Goal: Task Accomplishment & Management: Manage account settings

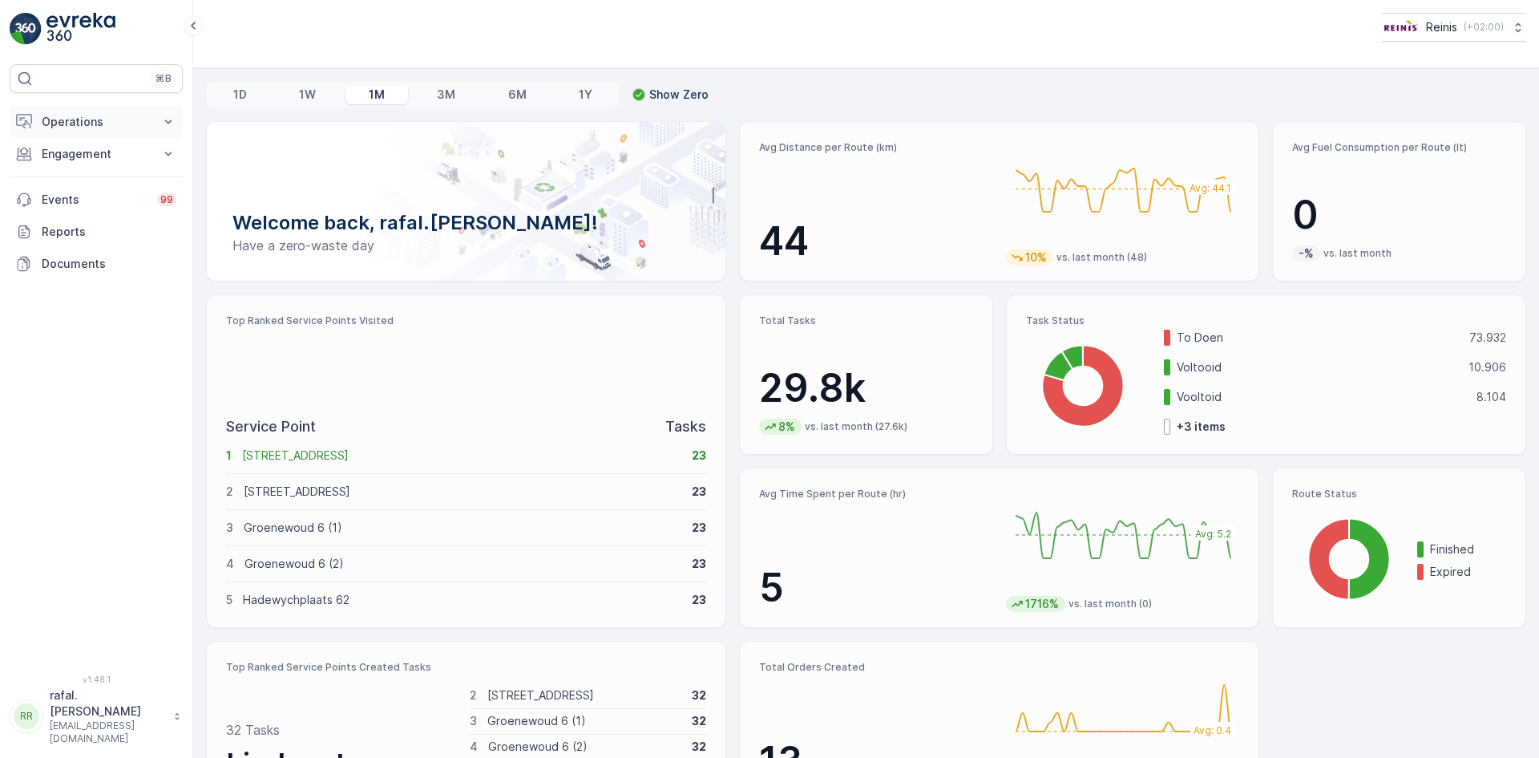
click at [71, 119] on p "Operations" at bounding box center [96, 122] width 109 height 16
click at [81, 188] on p "Routes & Tasks" at bounding box center [82, 194] width 83 height 16
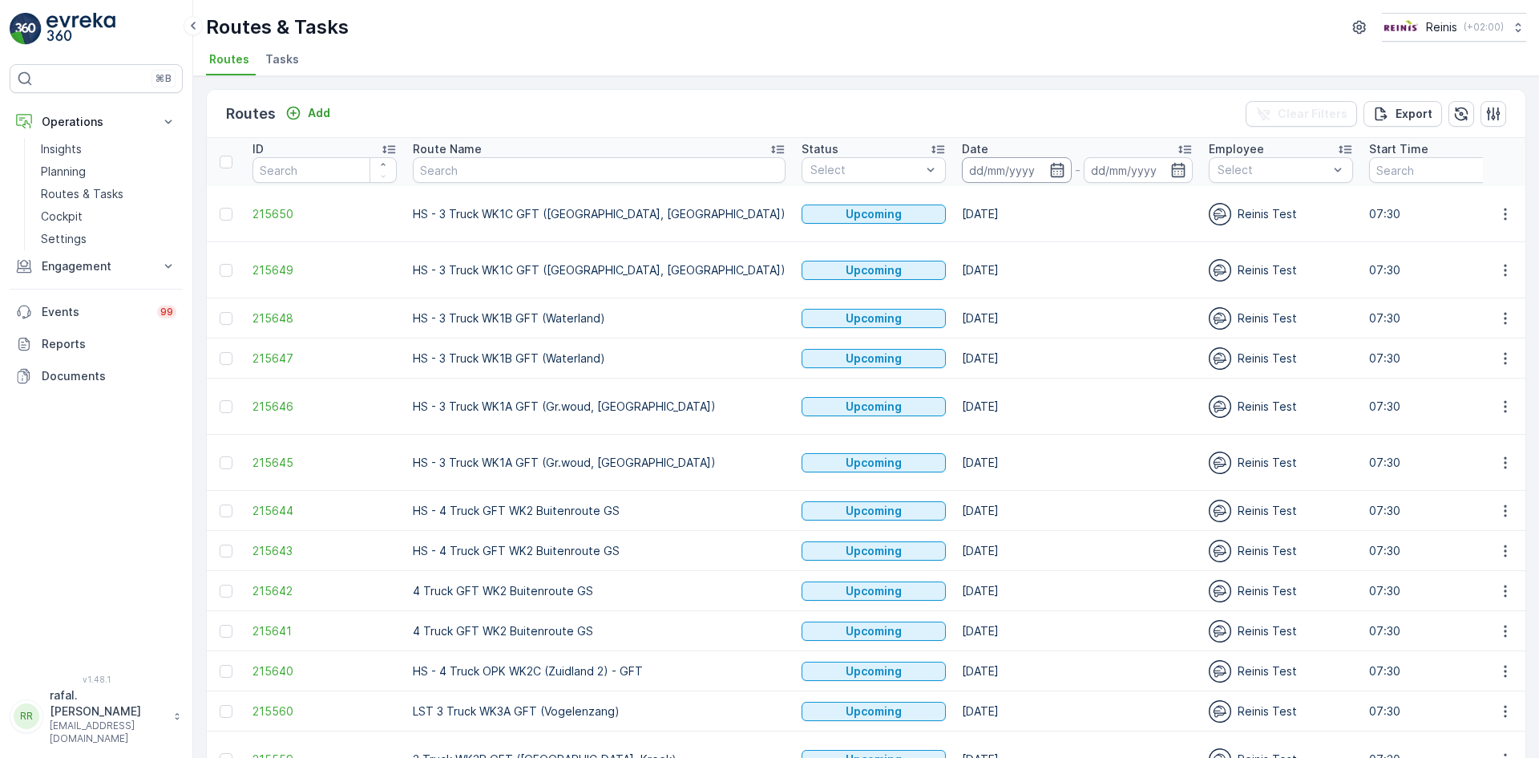
click at [962, 163] on input at bounding box center [1017, 170] width 110 height 26
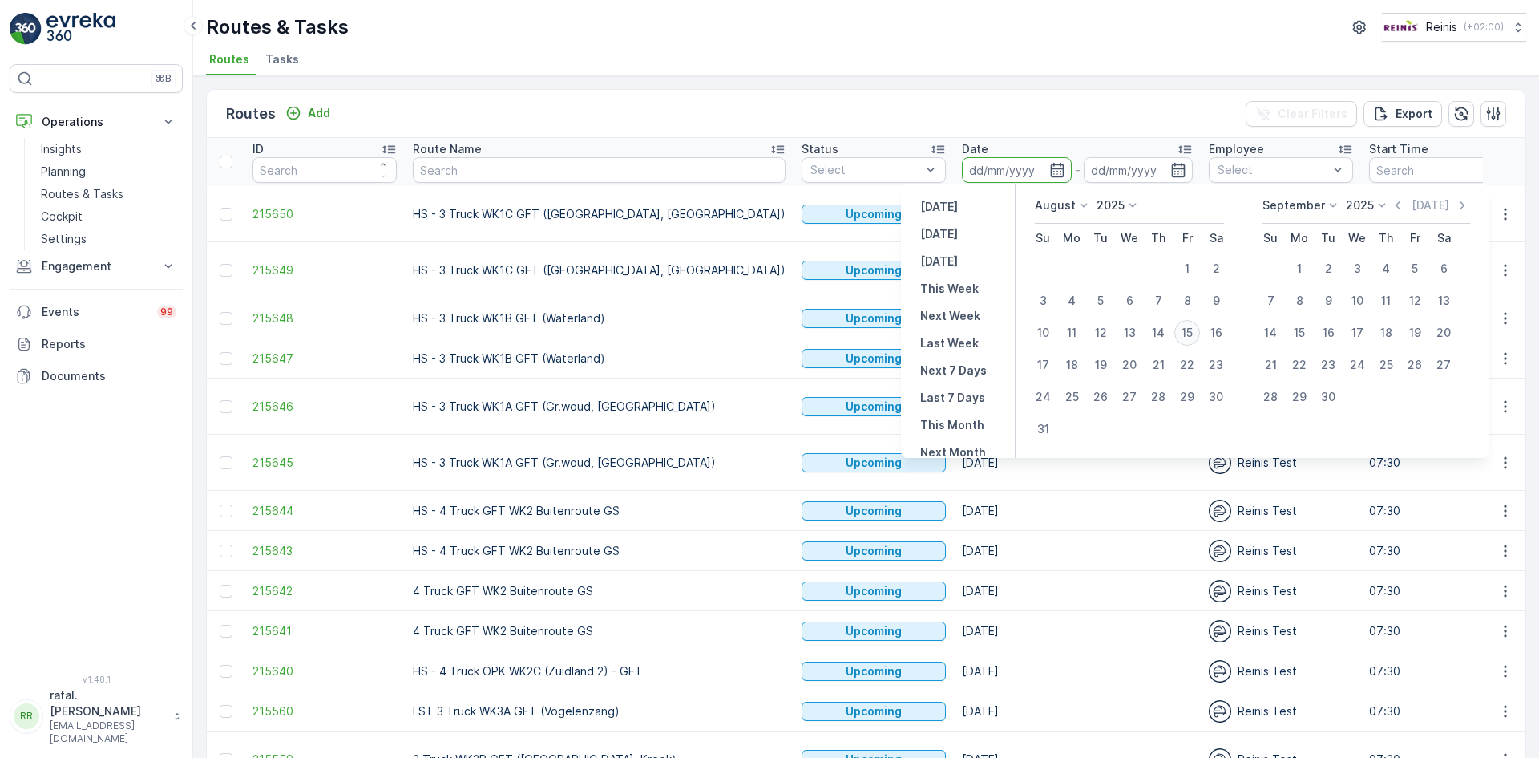
click at [1187, 328] on div "15" at bounding box center [1187, 333] width 26 height 26
type input "[DATE]"
click at [1187, 328] on div "15" at bounding box center [1187, 333] width 26 height 26
type input "[DATE]"
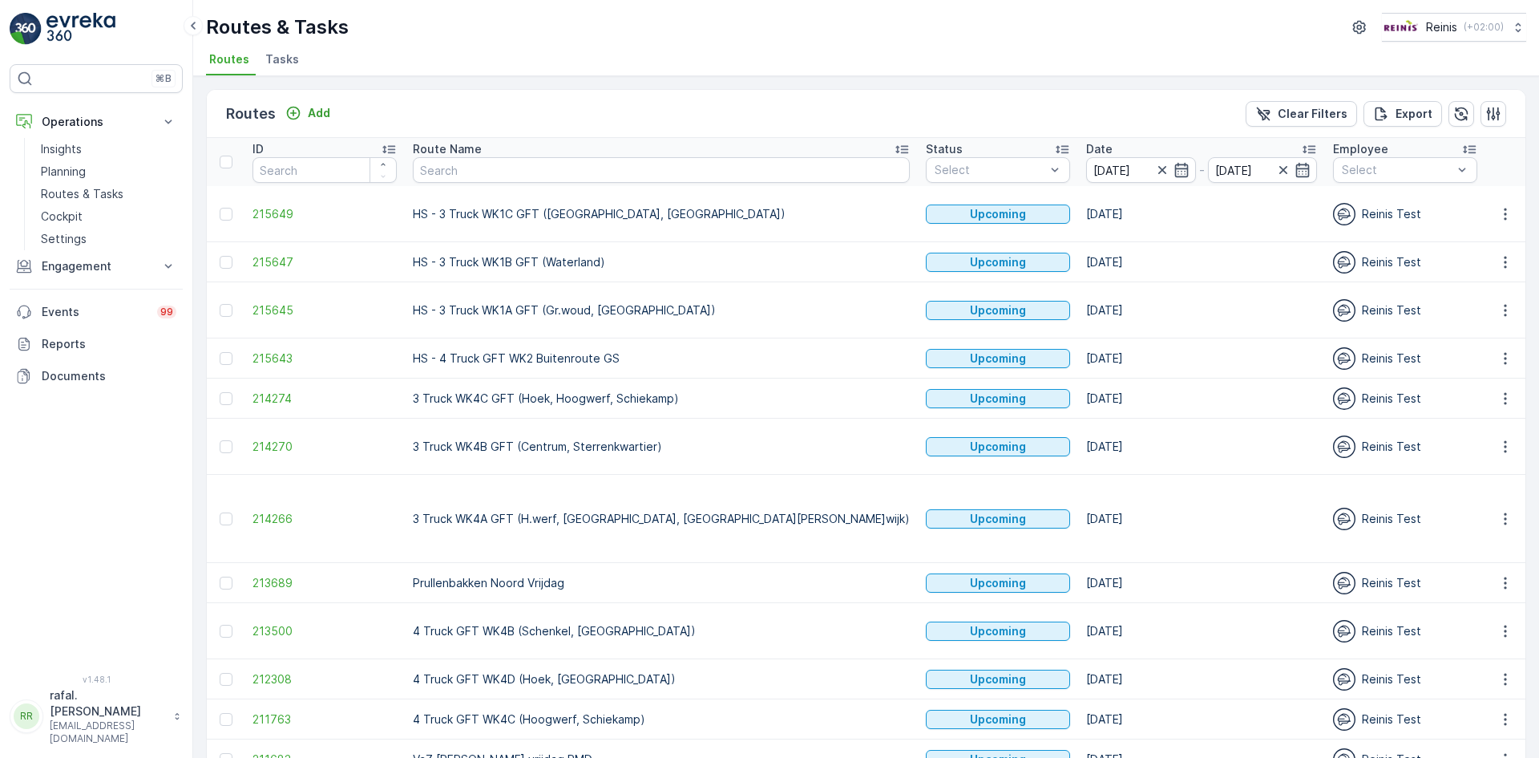
click at [895, 147] on icon at bounding box center [901, 150] width 13 height 8
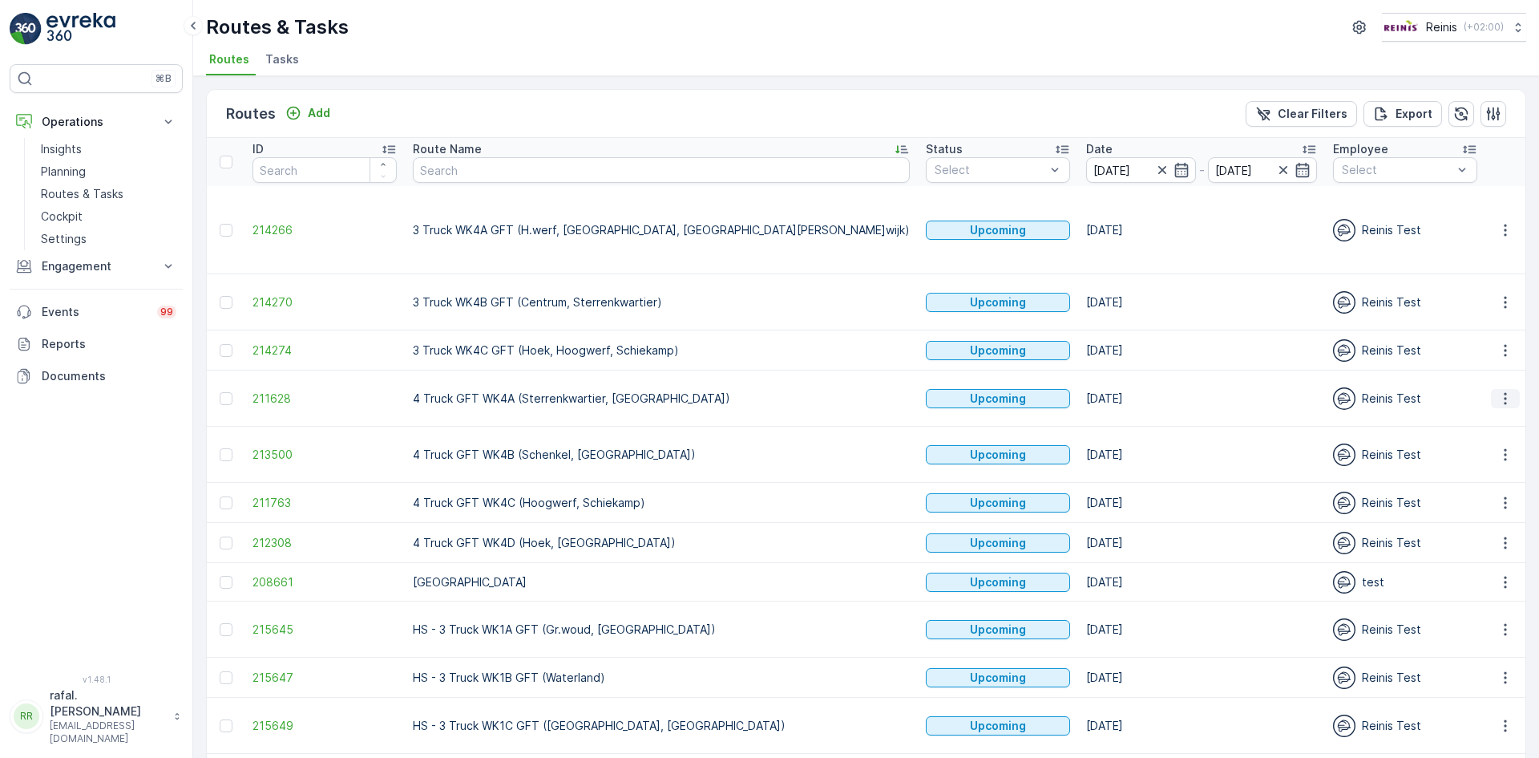
click at [1509, 389] on button "button" at bounding box center [1505, 398] width 29 height 19
click at [1474, 487] on span "Change Assignee" at bounding box center [1468, 480] width 94 height 16
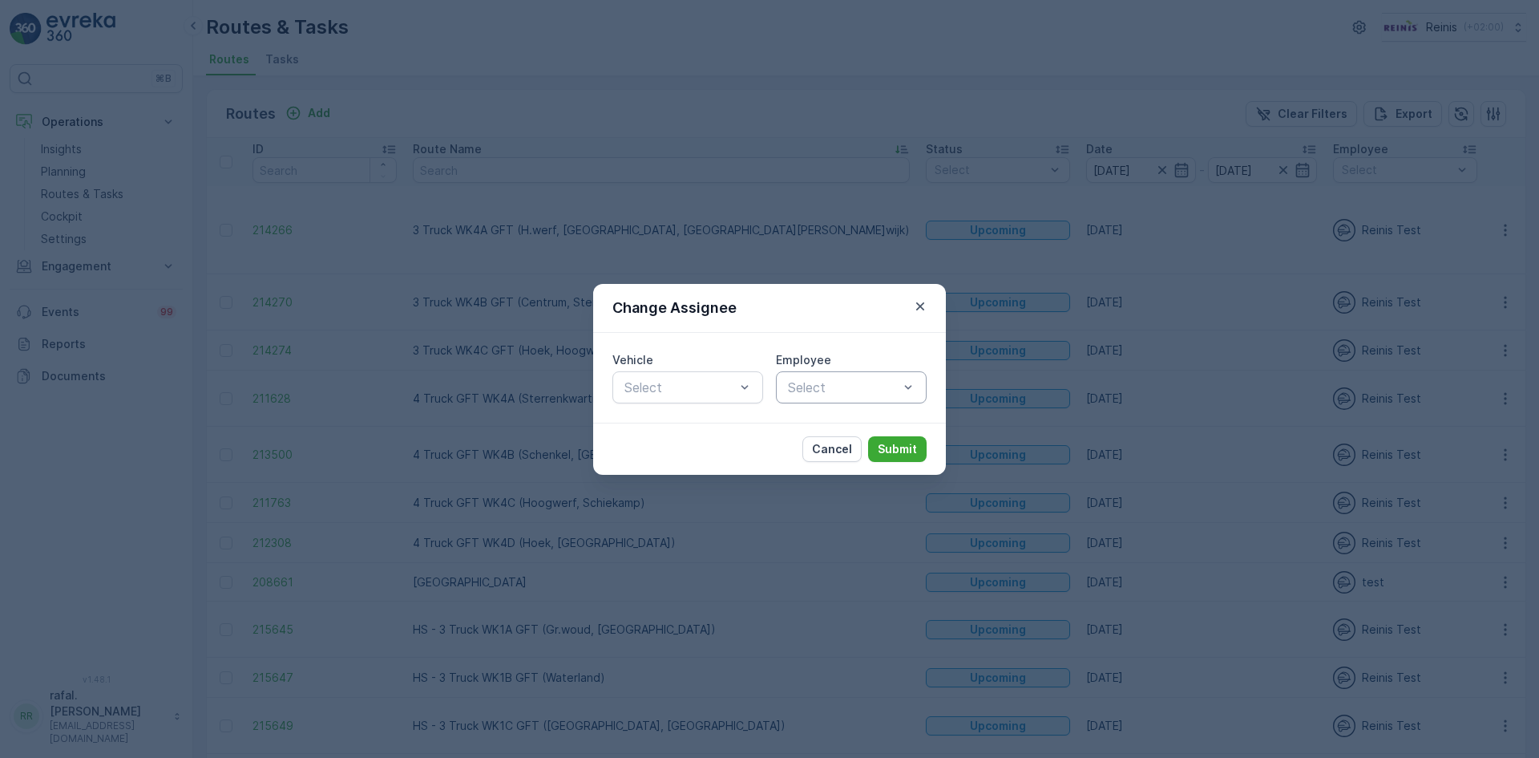
click at [846, 376] on div "Select" at bounding box center [851, 387] width 151 height 32
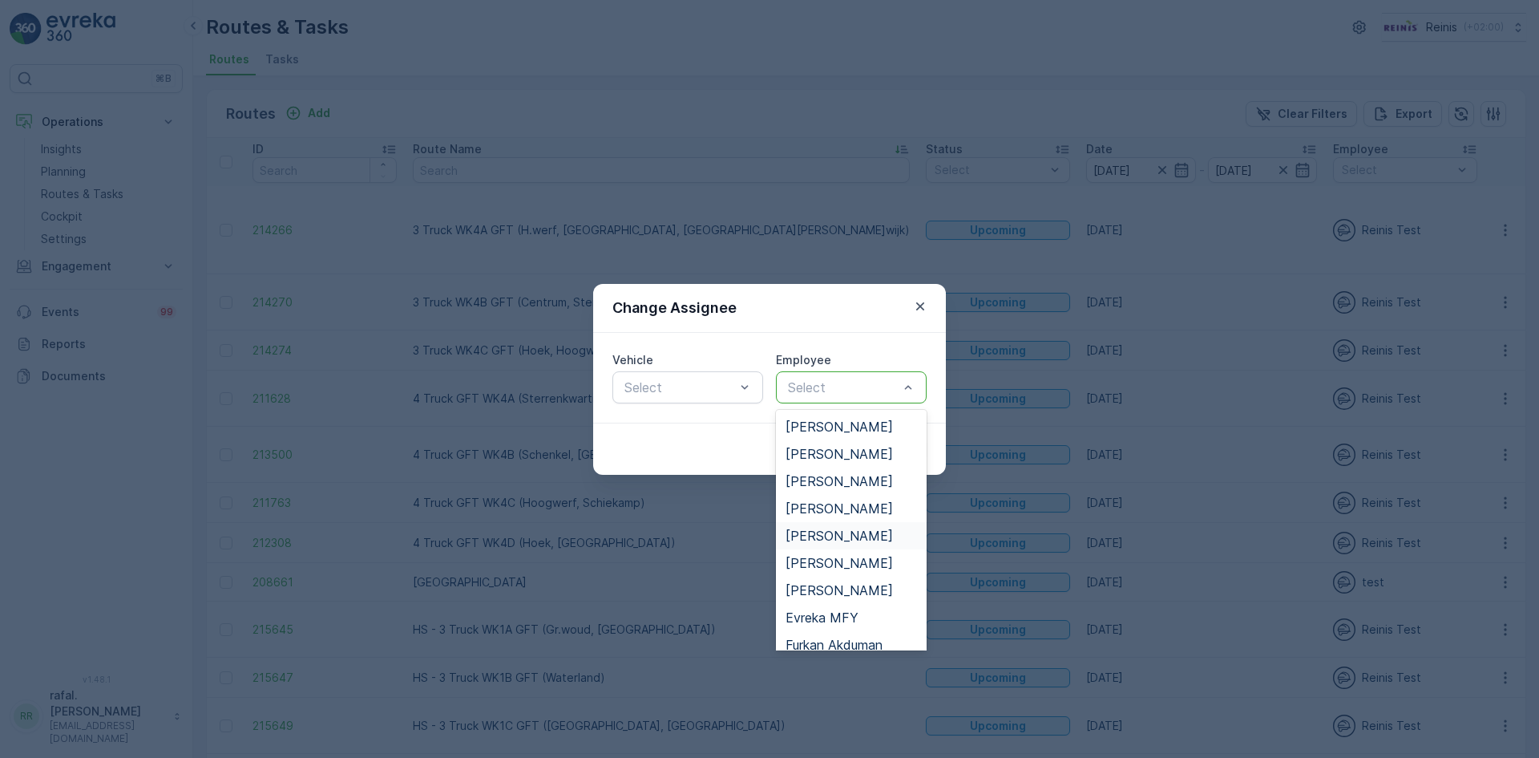
click at [826, 542] on span "[PERSON_NAME]" at bounding box center [839, 535] width 107 height 14
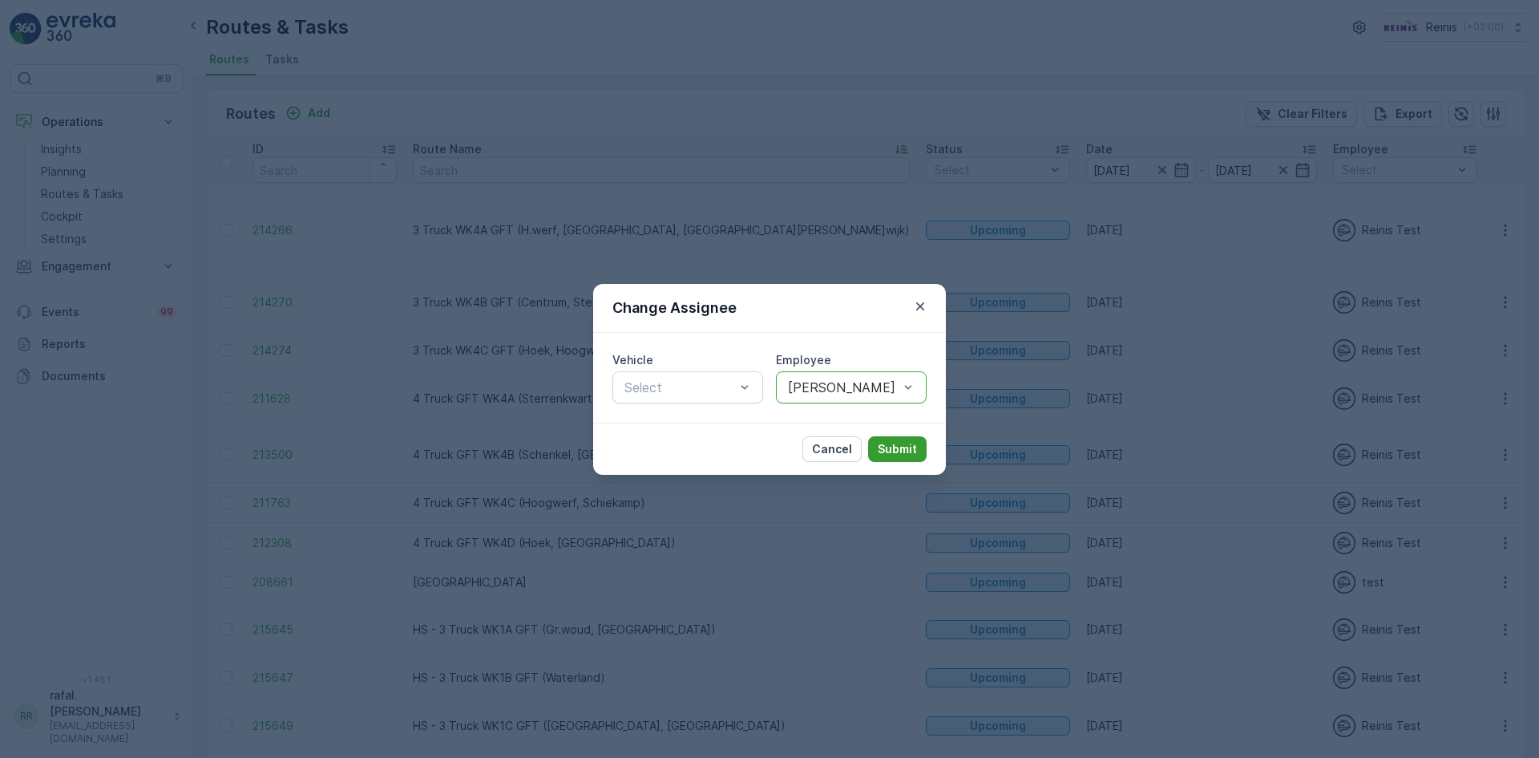
click at [887, 446] on p "Submit" at bounding box center [897, 449] width 39 height 16
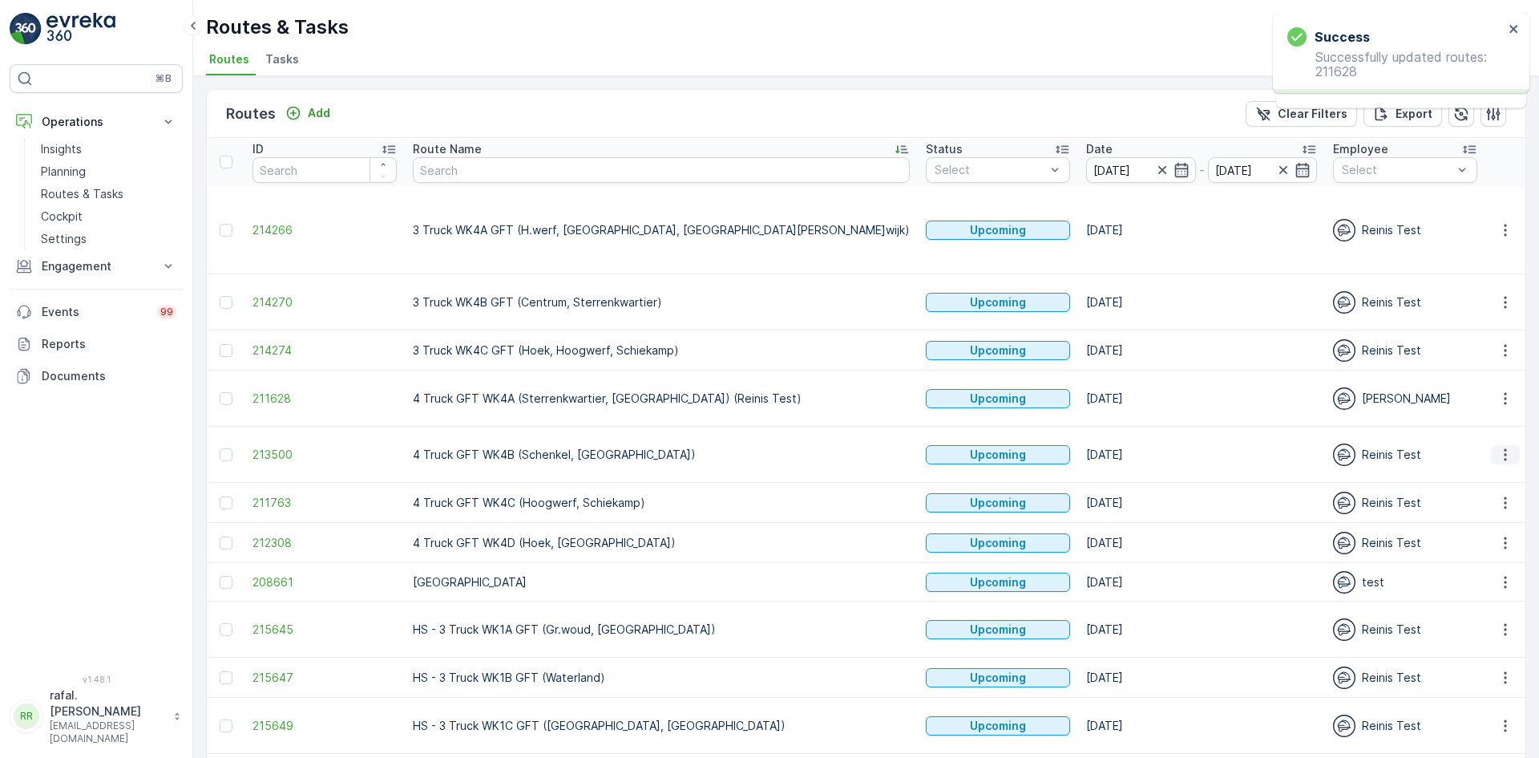
click at [1500, 446] on icon "button" at bounding box center [1505, 454] width 16 height 16
click at [1471, 525] on span "Change Assignee" at bounding box center [1468, 528] width 94 height 16
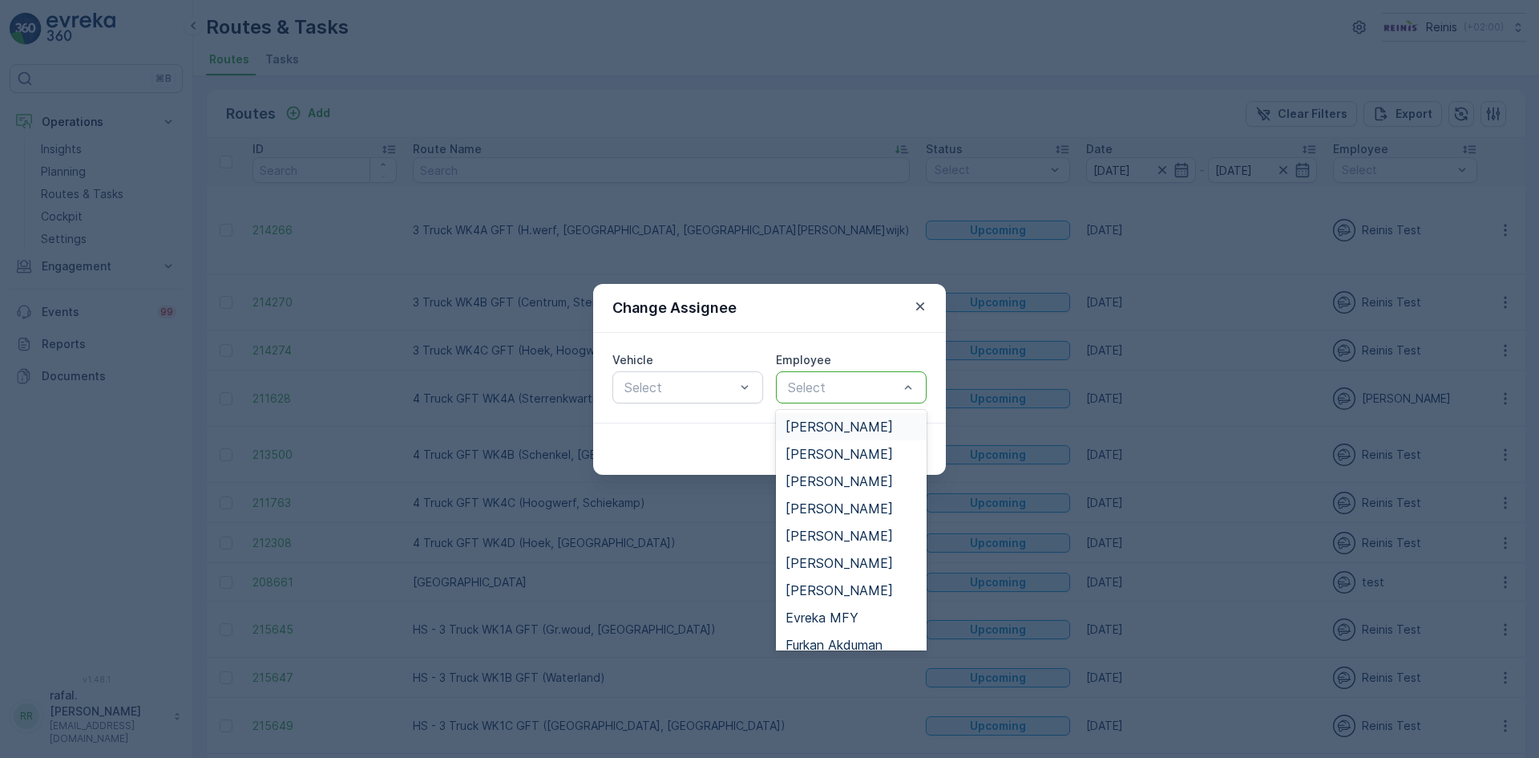
click at [896, 383] on div at bounding box center [843, 387] width 114 height 14
click at [850, 433] on span "[PERSON_NAME]" at bounding box center [839, 426] width 107 height 14
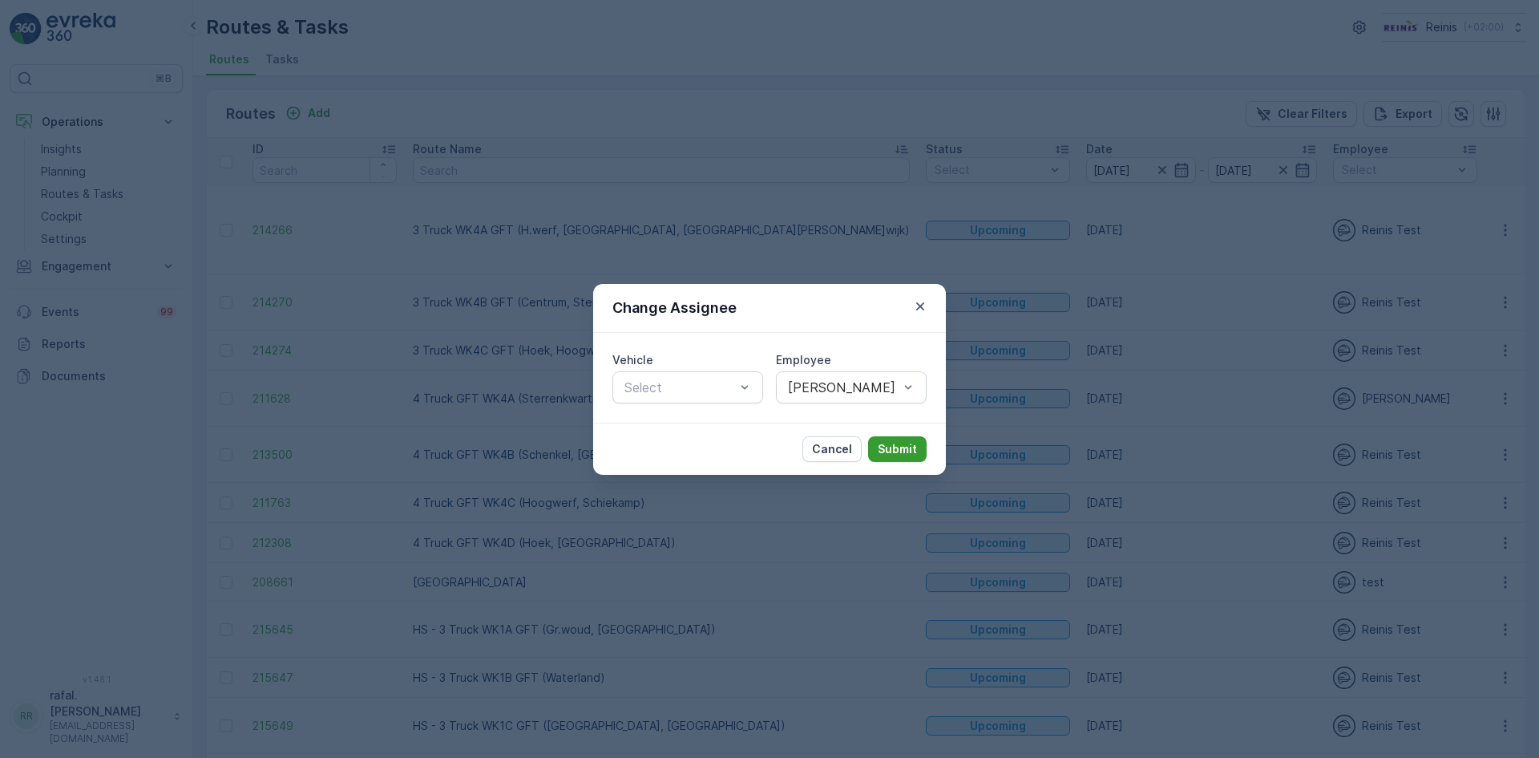
click at [894, 444] on p "Submit" at bounding box center [897, 449] width 39 height 16
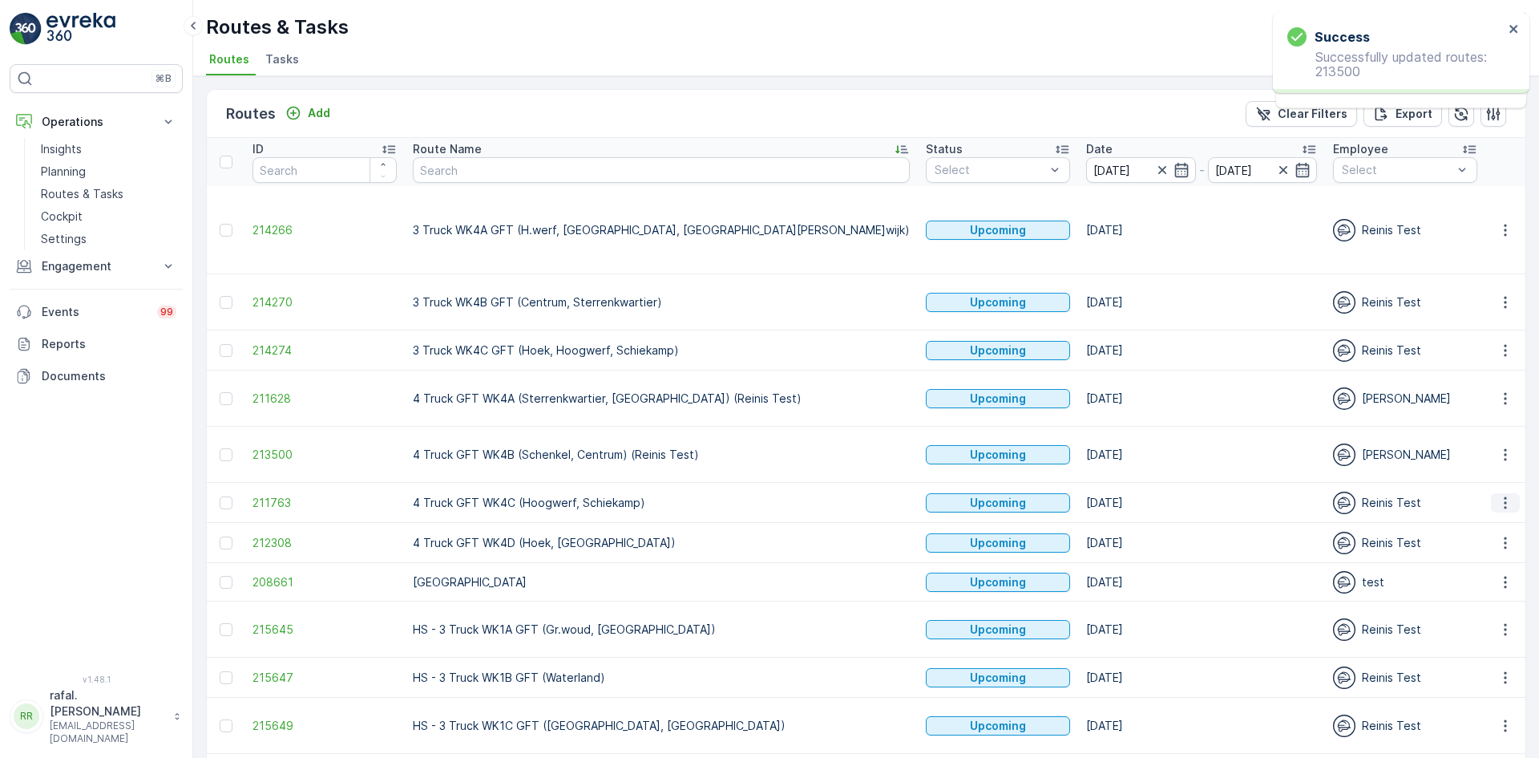
click at [1505, 495] on icon "button" at bounding box center [1505, 503] width 16 height 16
click at [1471, 568] on span "Change Assignee" at bounding box center [1468, 568] width 94 height 16
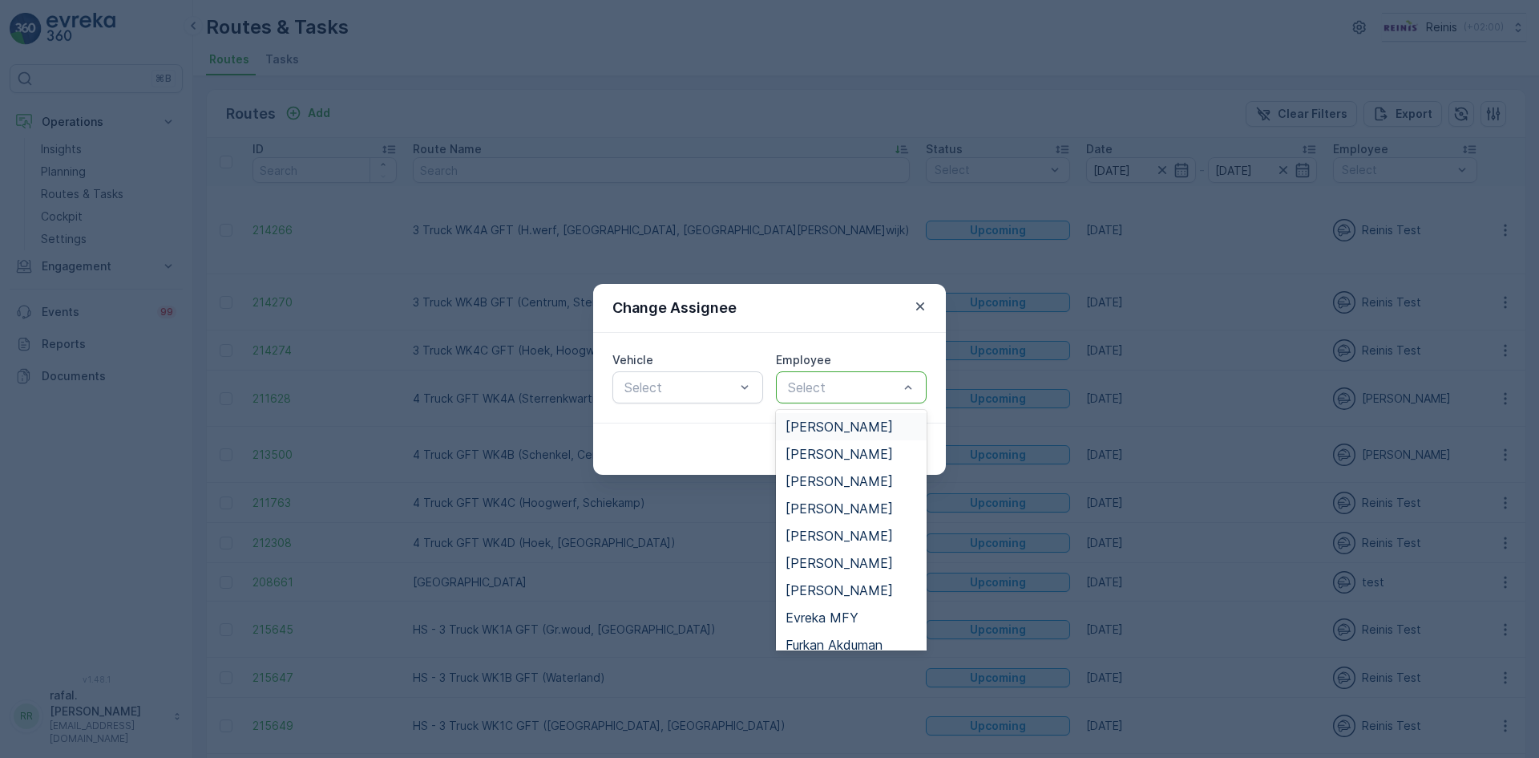
click at [835, 390] on div at bounding box center [843, 387] width 114 height 14
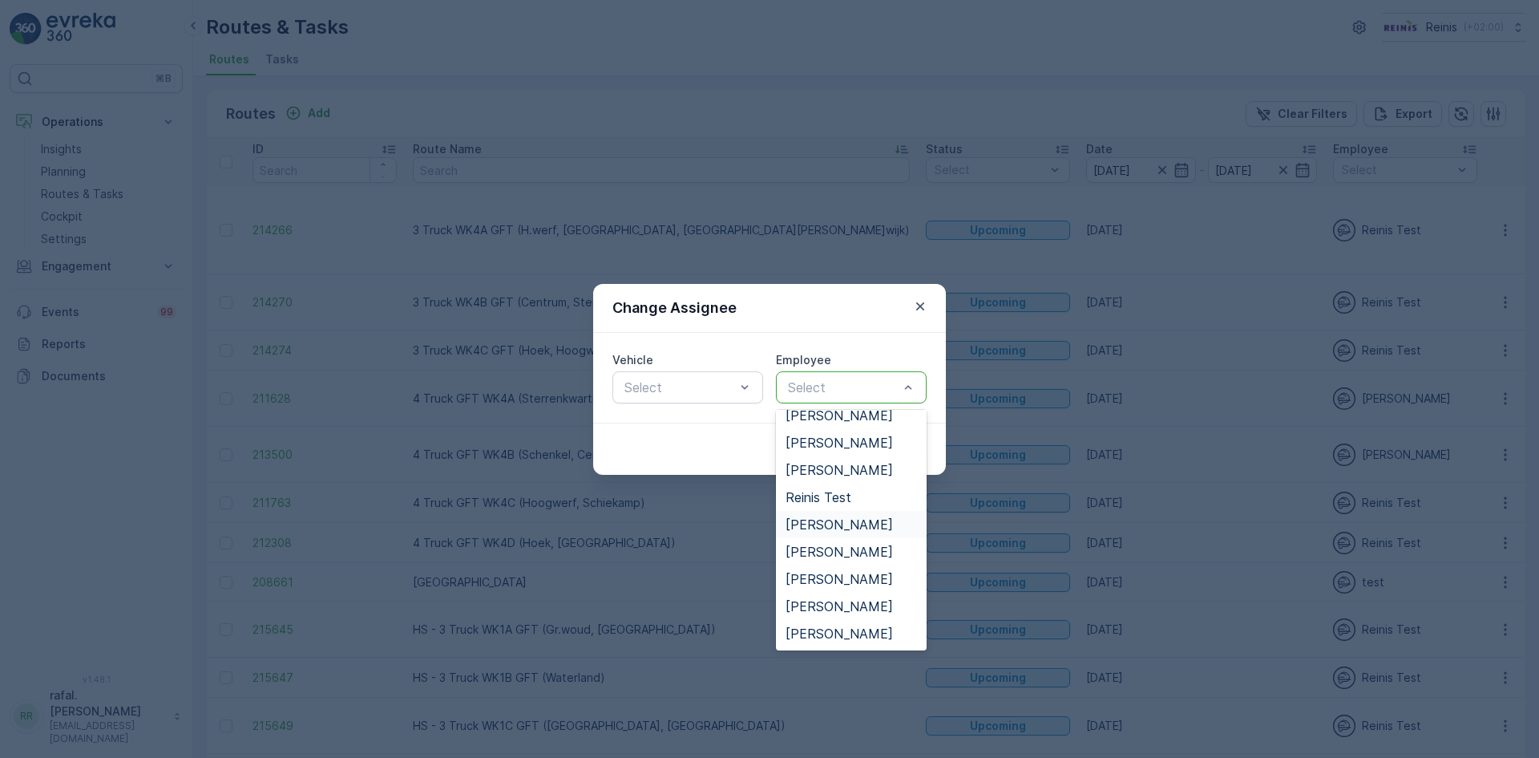
click at [846, 517] on span "[PERSON_NAME]" at bounding box center [839, 524] width 107 height 14
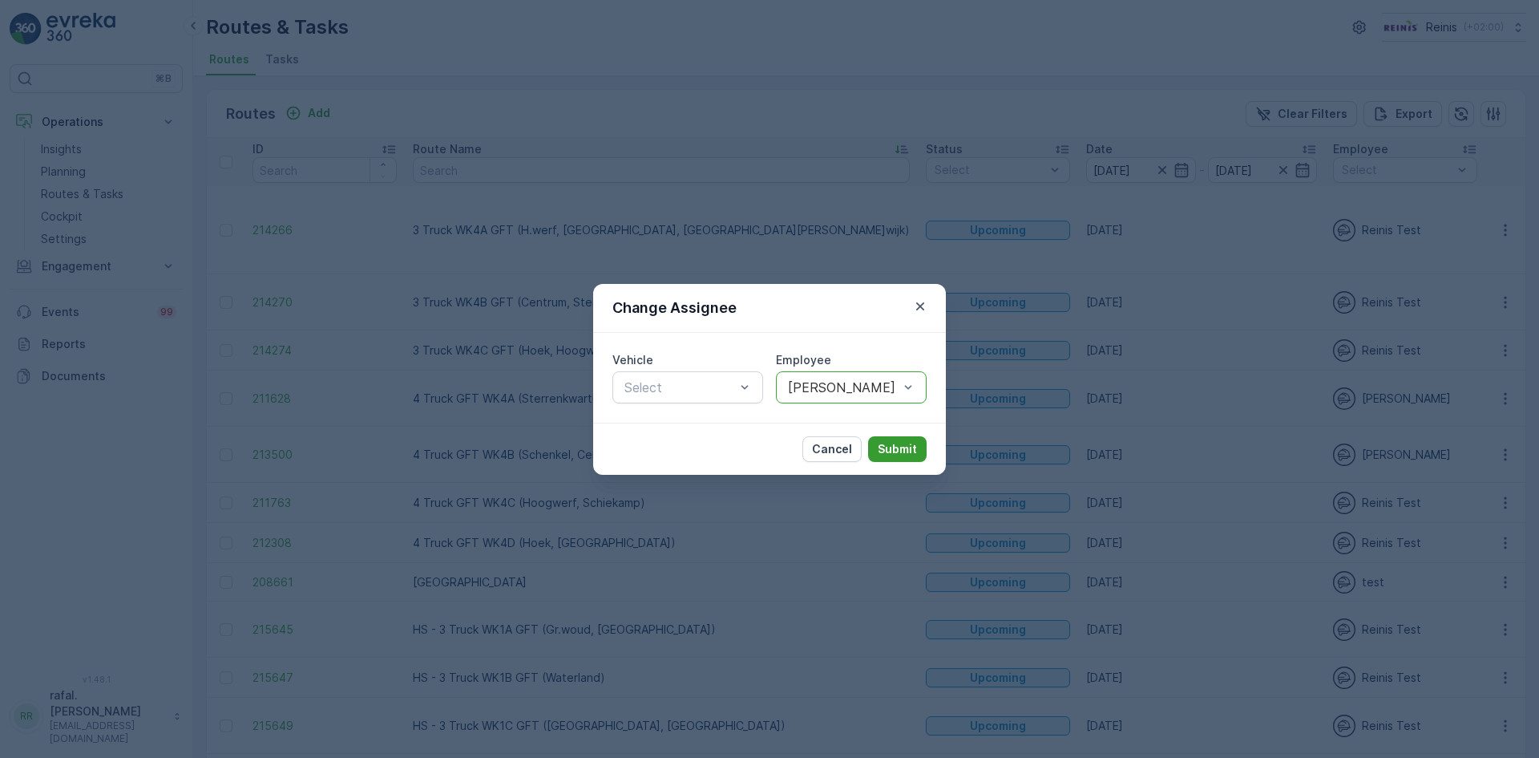
click at [900, 451] on p "Submit" at bounding box center [897, 449] width 39 height 16
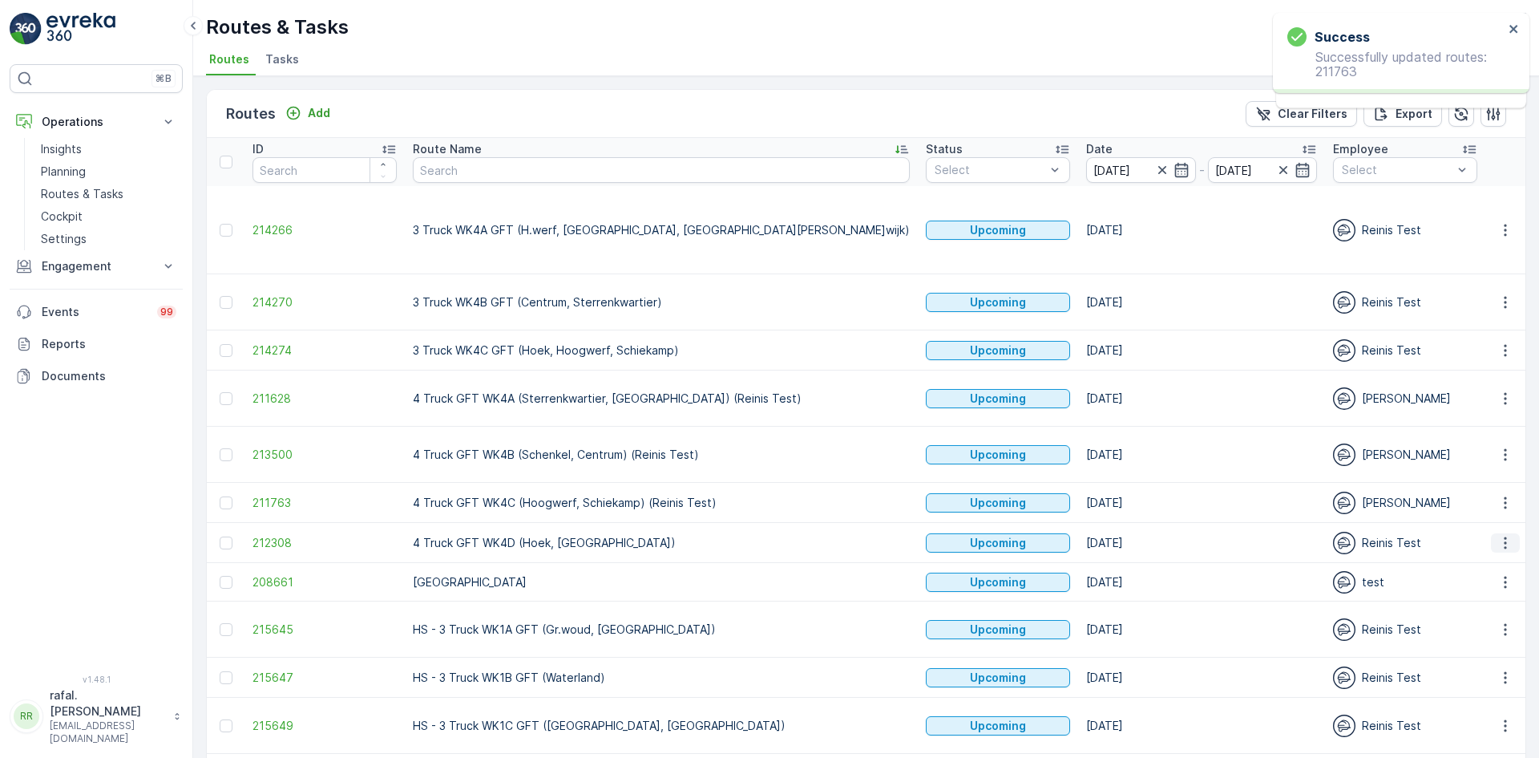
click at [1508, 535] on icon "button" at bounding box center [1505, 543] width 16 height 16
click at [1466, 606] on span "Change Assignee" at bounding box center [1468, 608] width 94 height 16
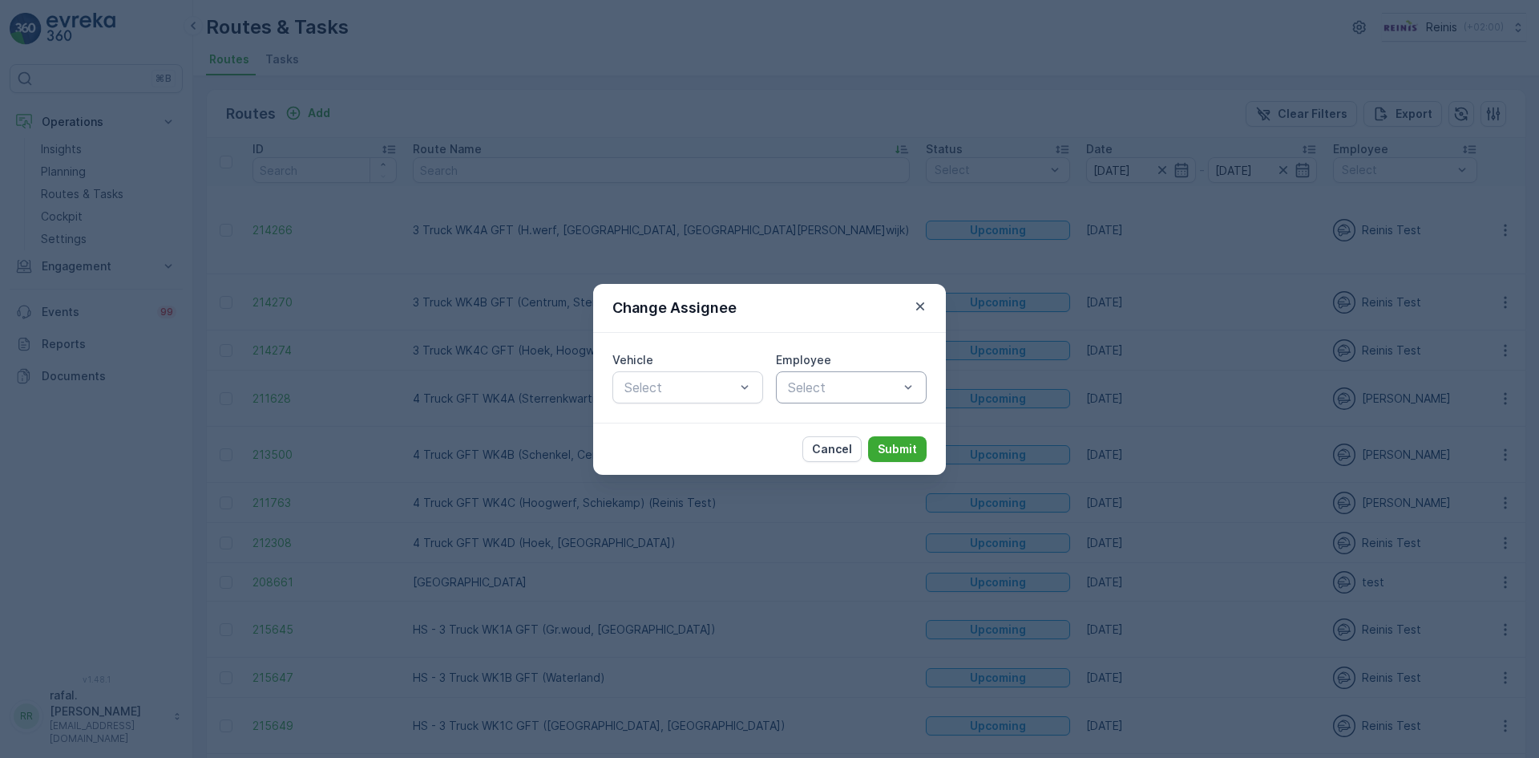
click at [871, 380] on div at bounding box center [843, 387] width 114 height 14
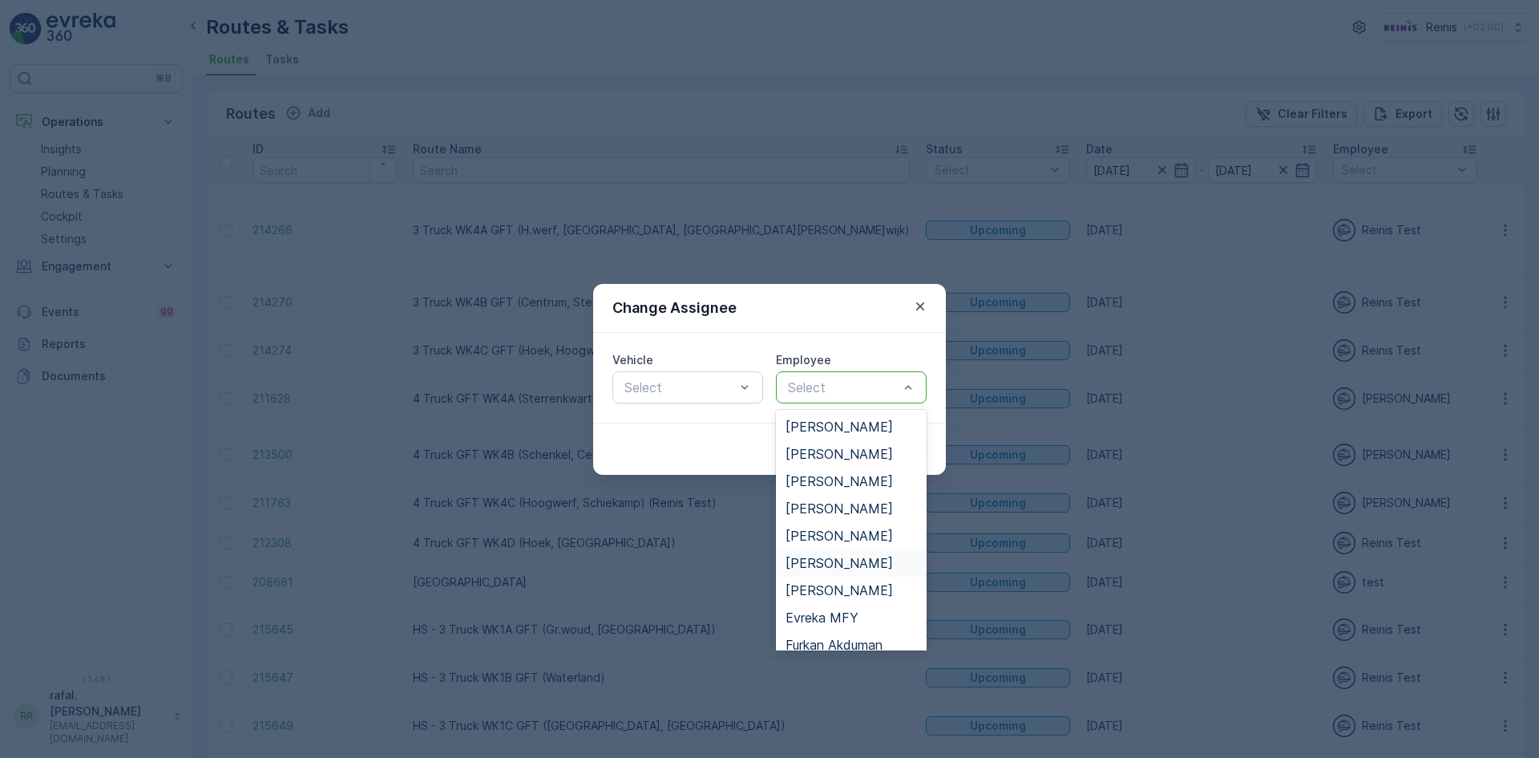
click at [853, 560] on span "[PERSON_NAME]" at bounding box center [839, 563] width 107 height 14
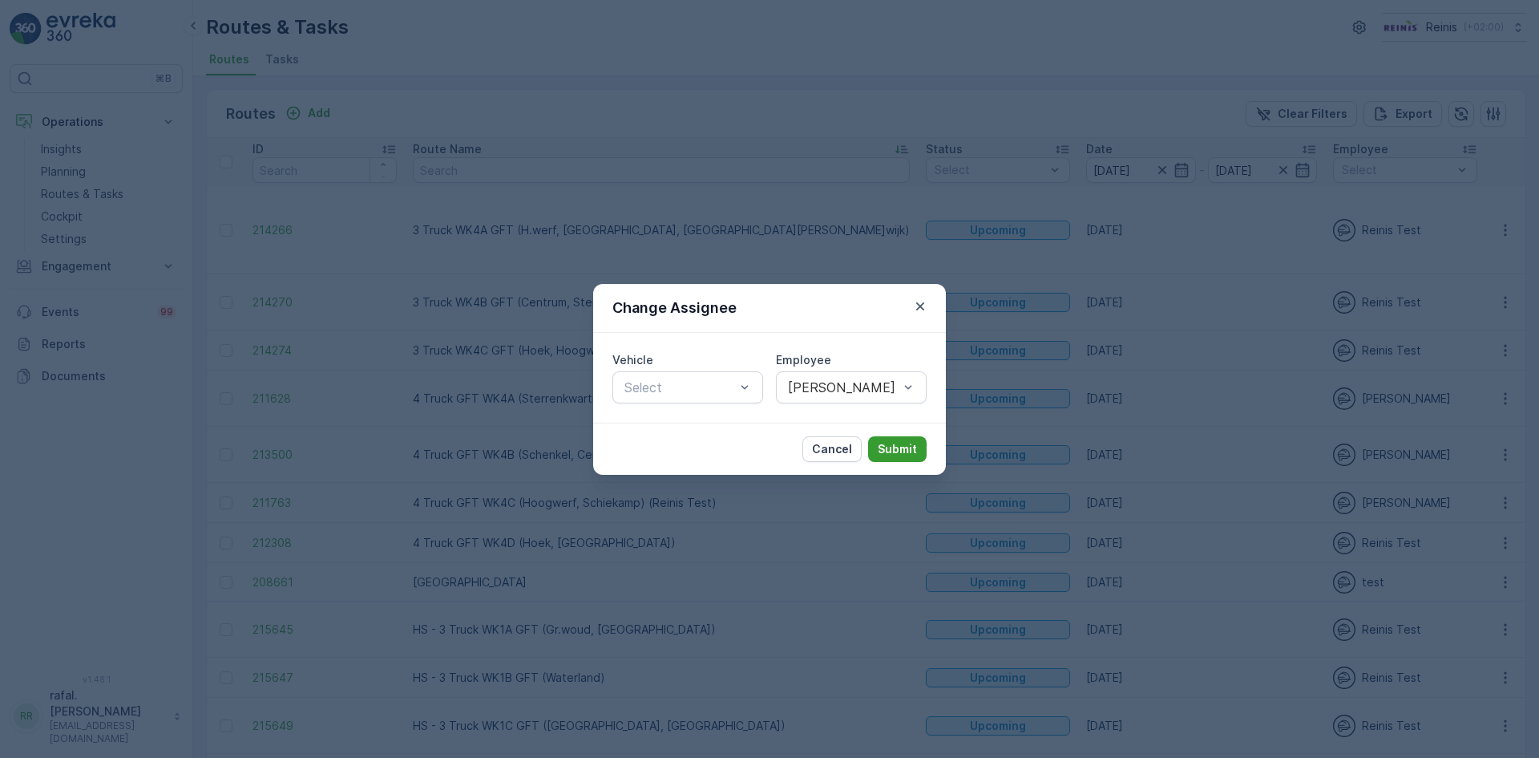
click at [896, 438] on button "Submit" at bounding box center [897, 449] width 59 height 26
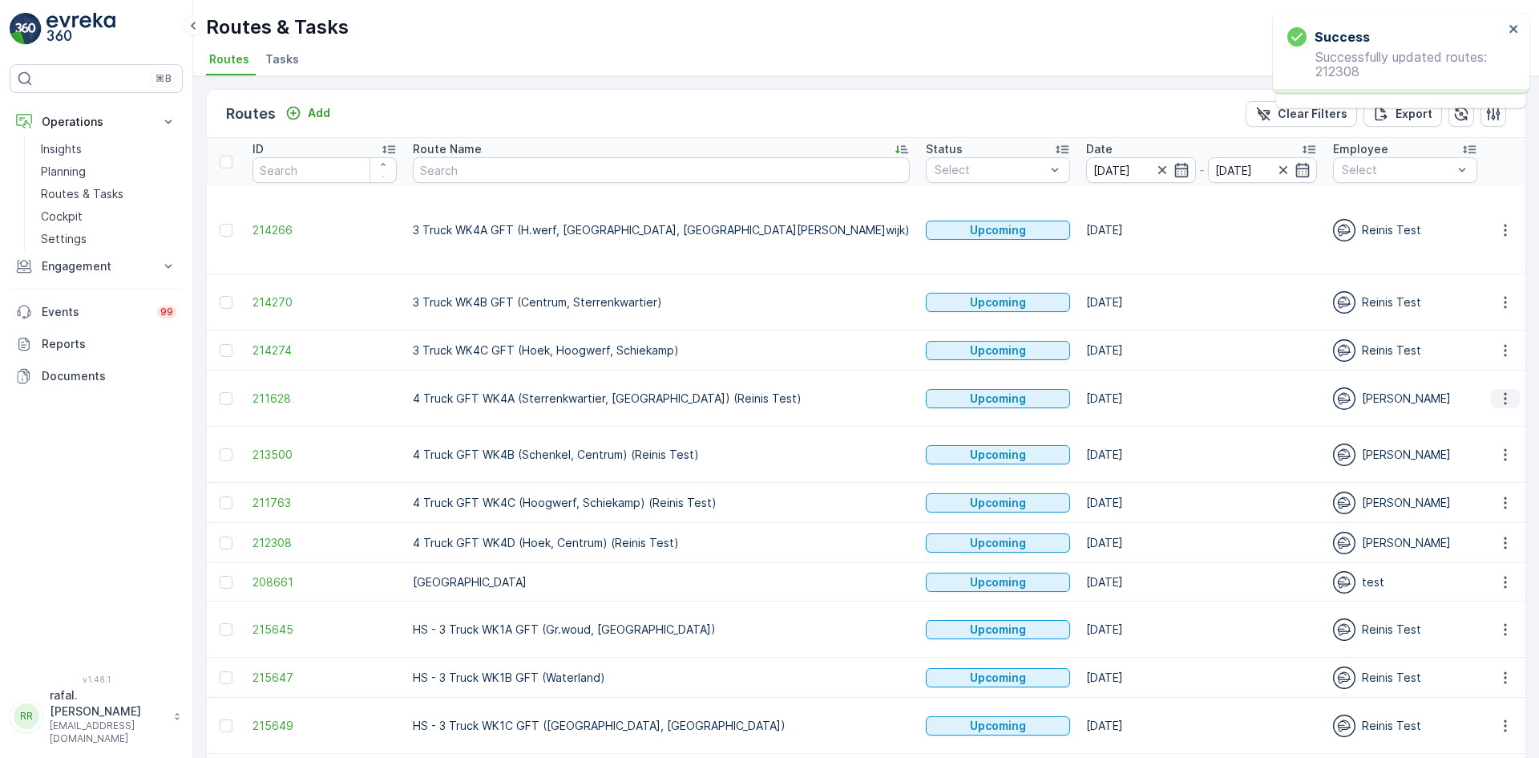
click at [1497, 389] on button "button" at bounding box center [1505, 398] width 29 height 19
click at [1493, 383] on span "See More Details" at bounding box center [1467, 390] width 93 height 16
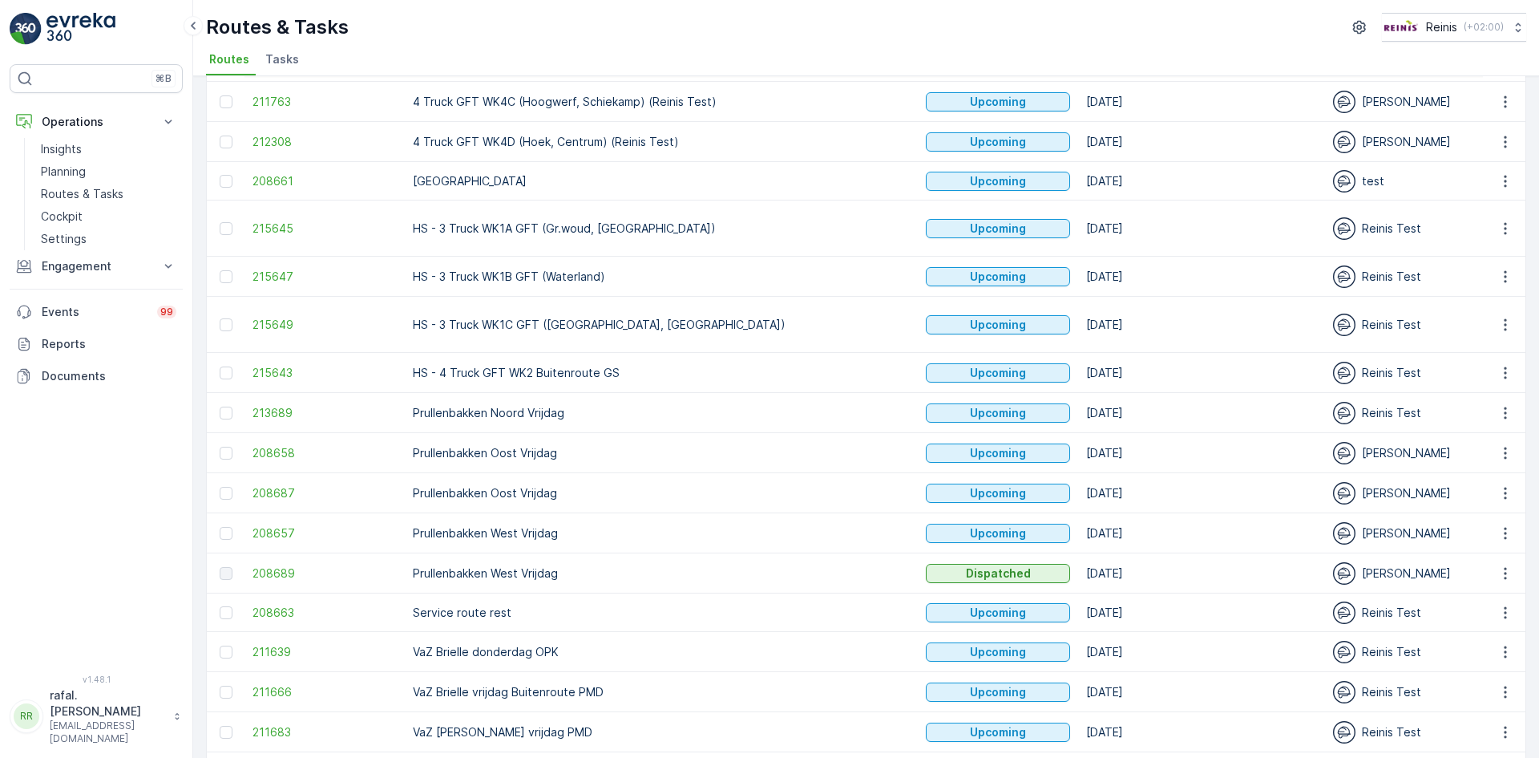
scroll to position [693, 0]
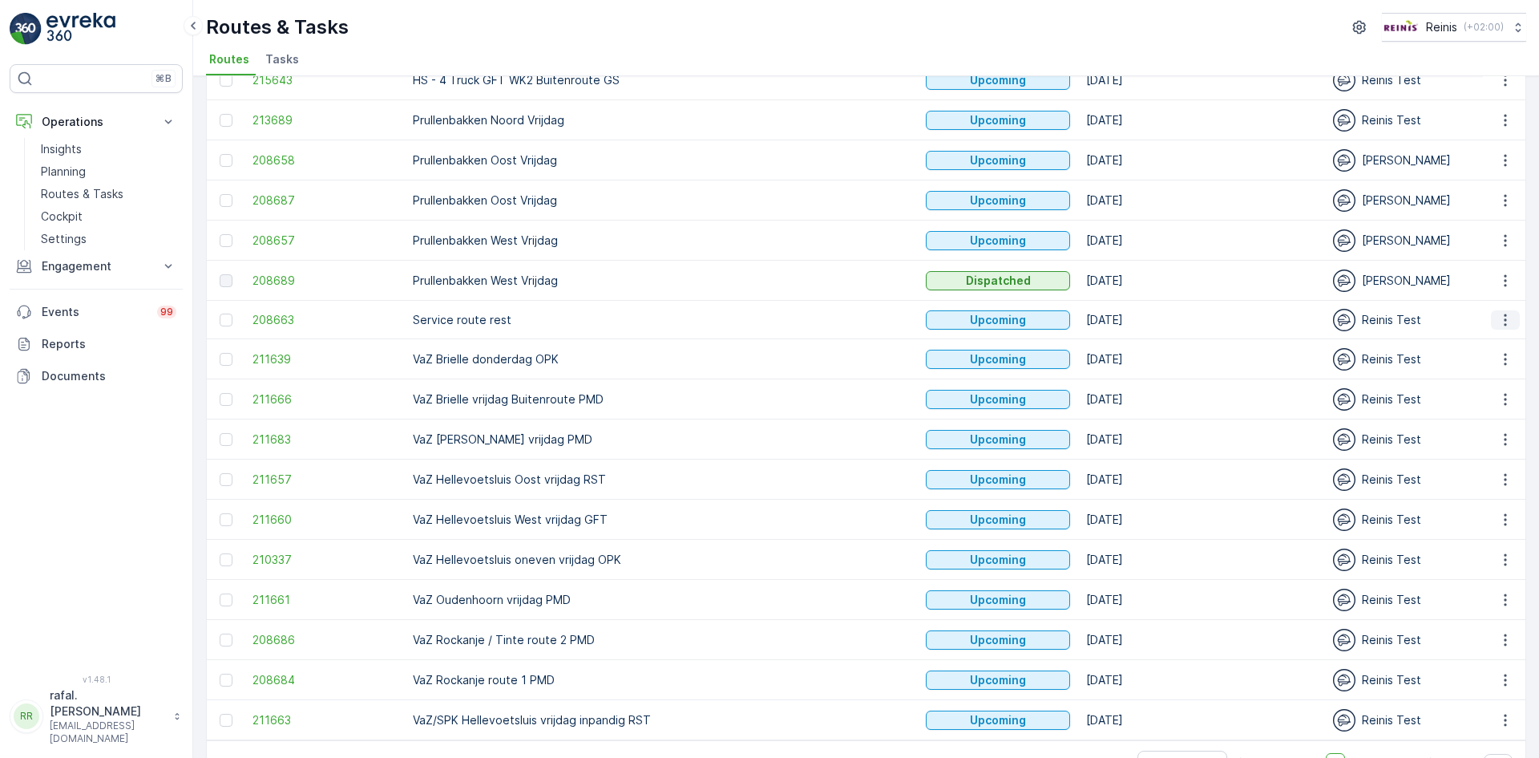
click at [1503, 312] on icon "button" at bounding box center [1505, 320] width 16 height 16
click at [1493, 382] on span "Change Assignee" at bounding box center [1468, 386] width 94 height 16
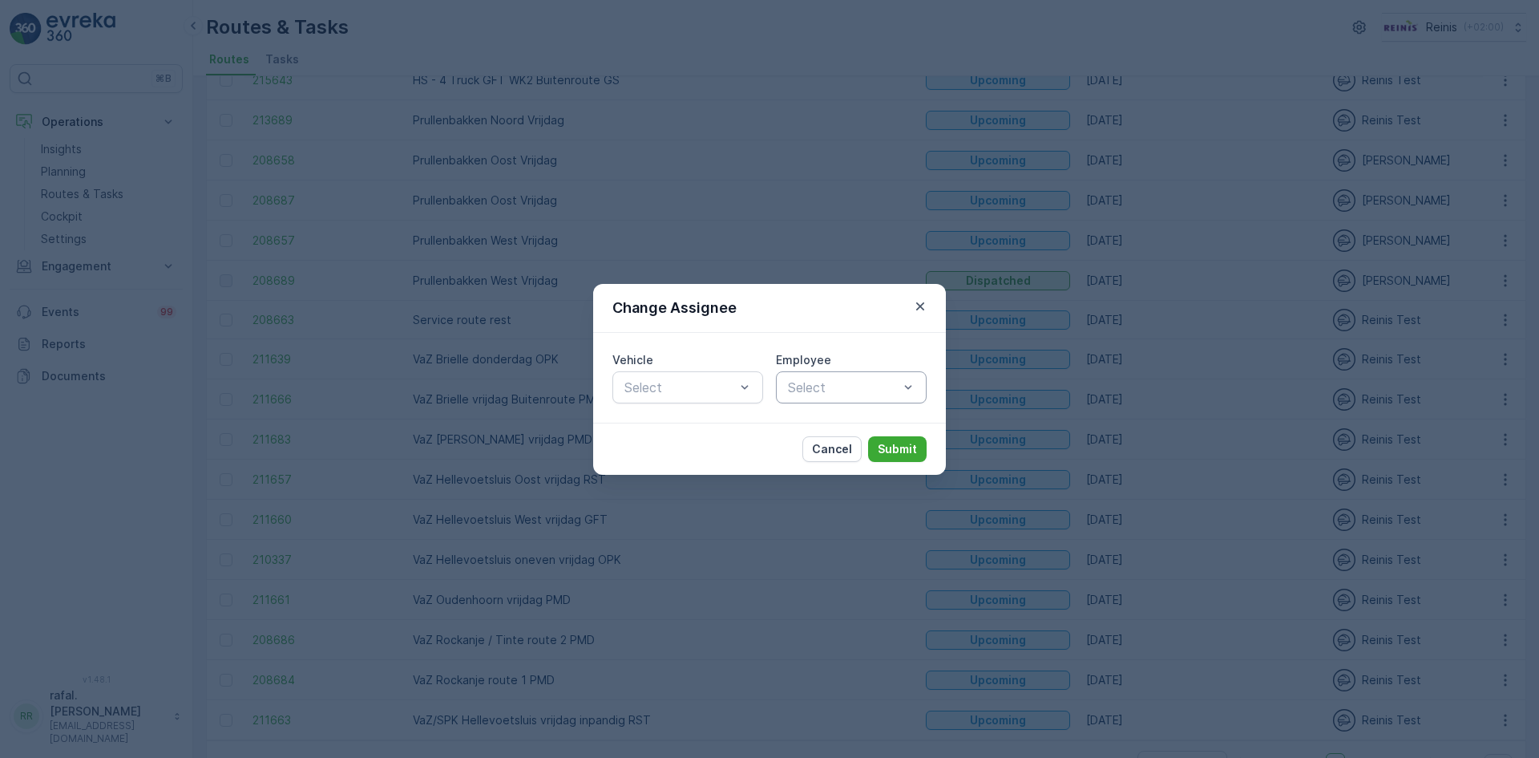
click at [844, 381] on div at bounding box center [843, 387] width 114 height 14
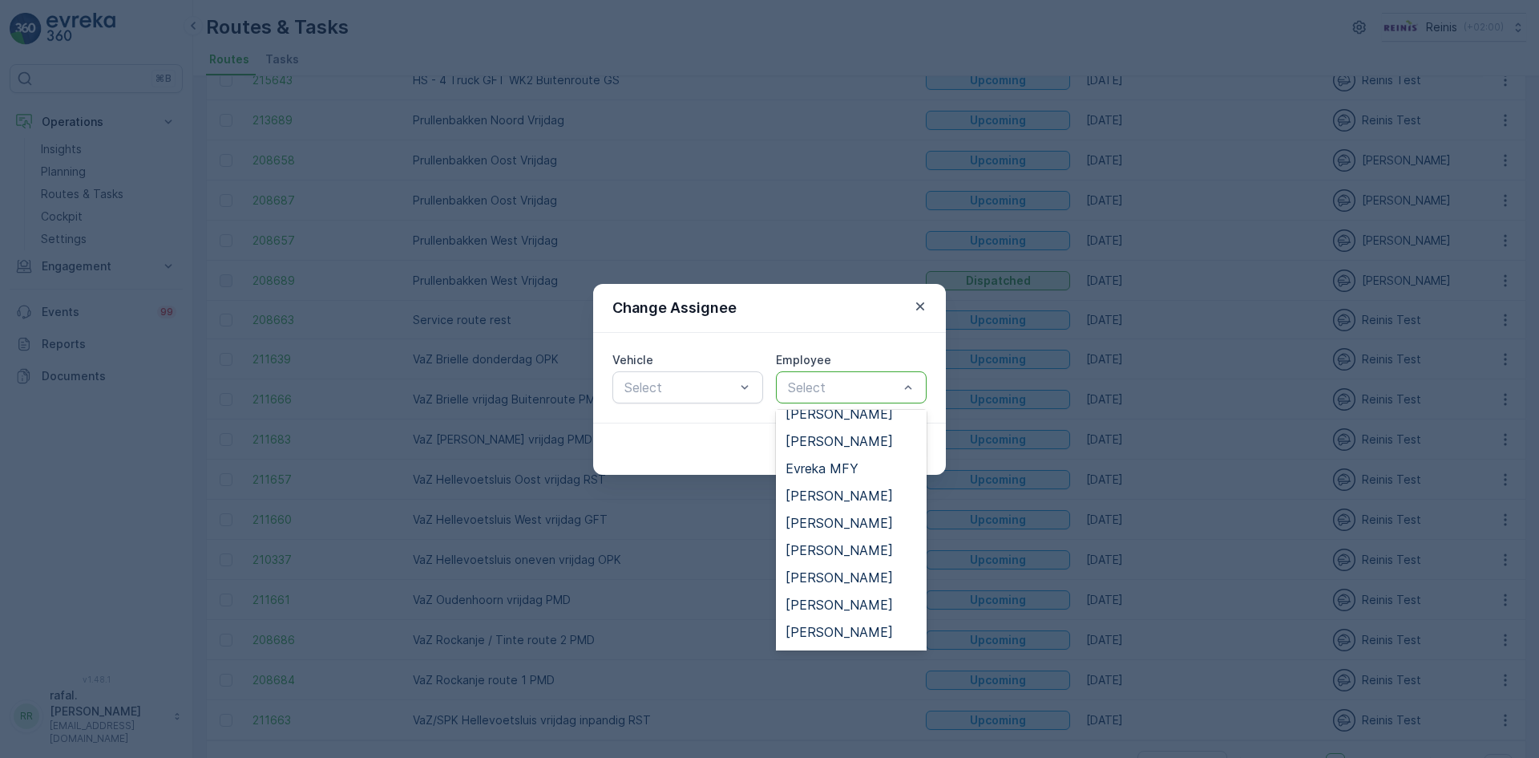
scroll to position [401, 0]
click at [837, 517] on span "[PERSON_NAME]" at bounding box center [839, 516] width 107 height 14
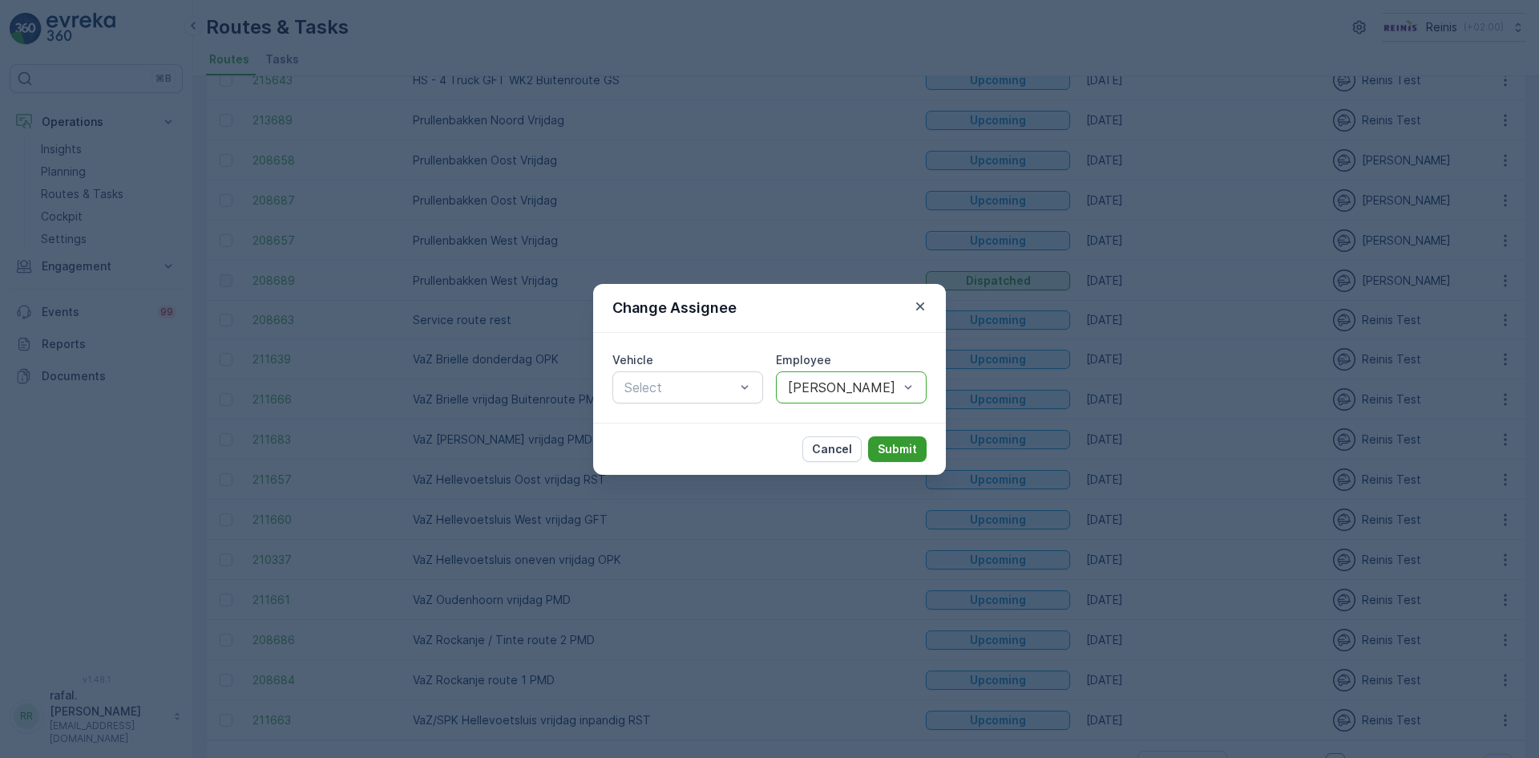
click at [891, 451] on p "Submit" at bounding box center [897, 449] width 39 height 16
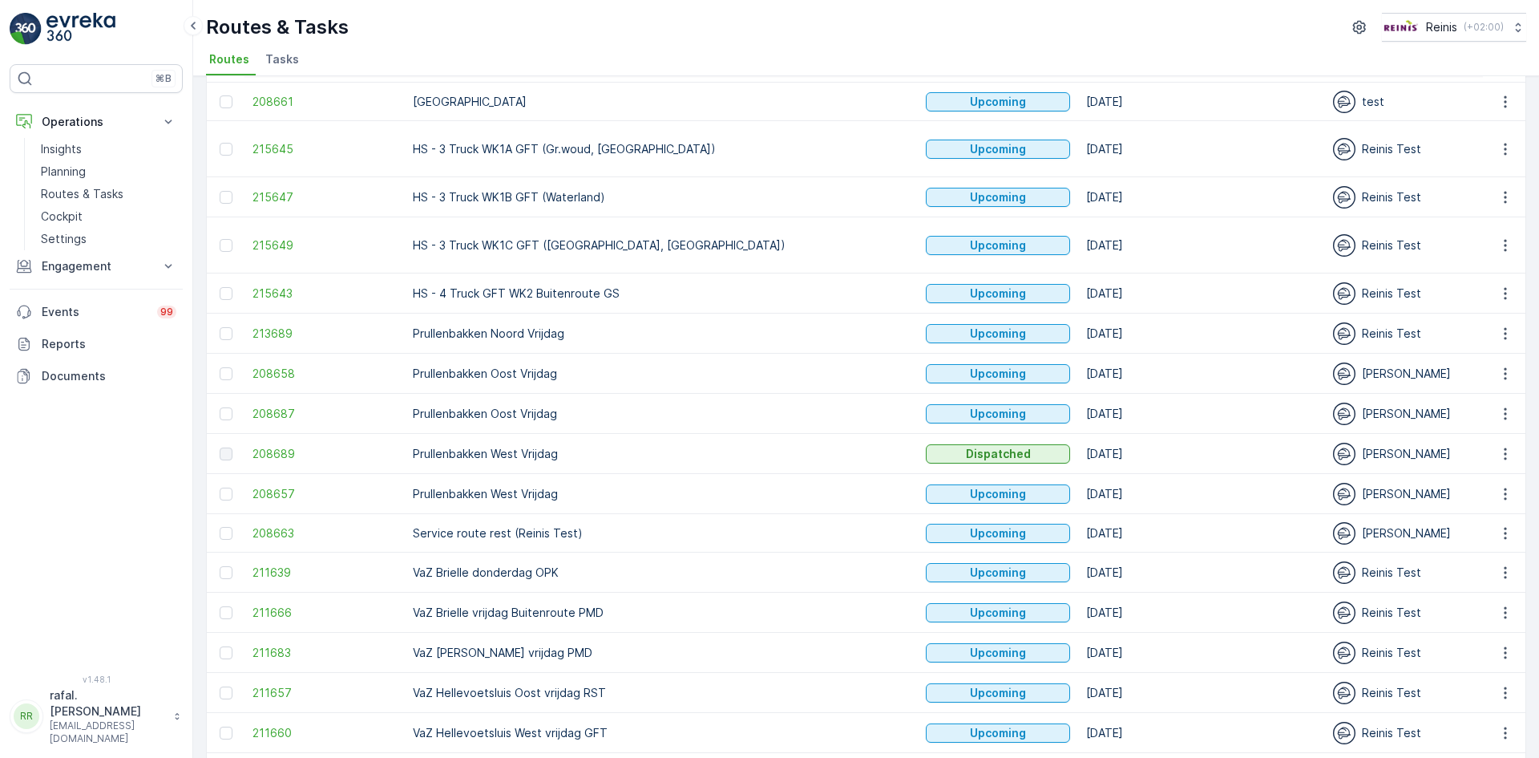
scroll to position [453, 0]
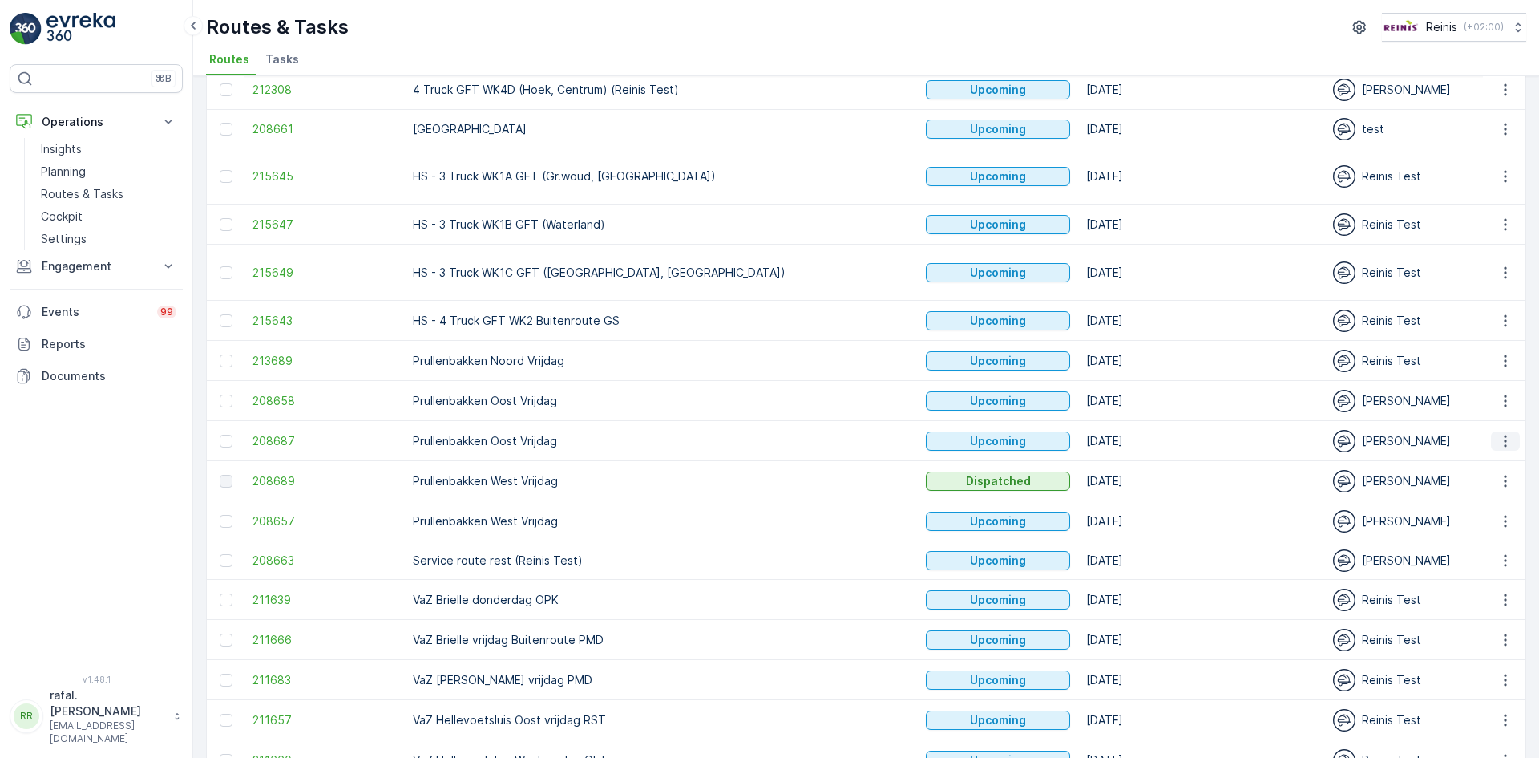
click at [1499, 433] on icon "button" at bounding box center [1505, 441] width 16 height 16
click at [1474, 507] on span "Change Assignee" at bounding box center [1468, 507] width 94 height 16
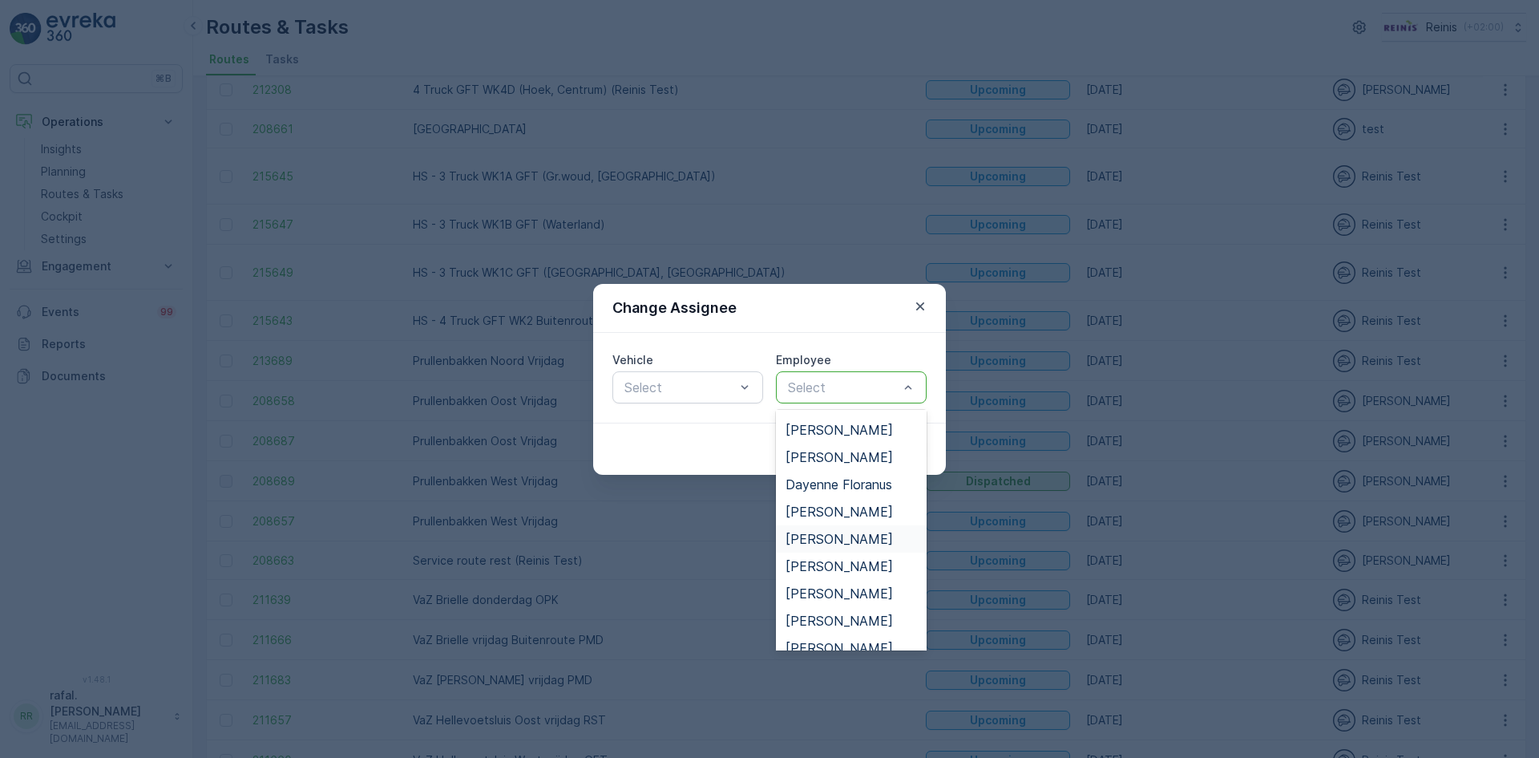
scroll to position [240, 0]
click at [843, 564] on span "[PERSON_NAME]" at bounding box center [839, 567] width 107 height 14
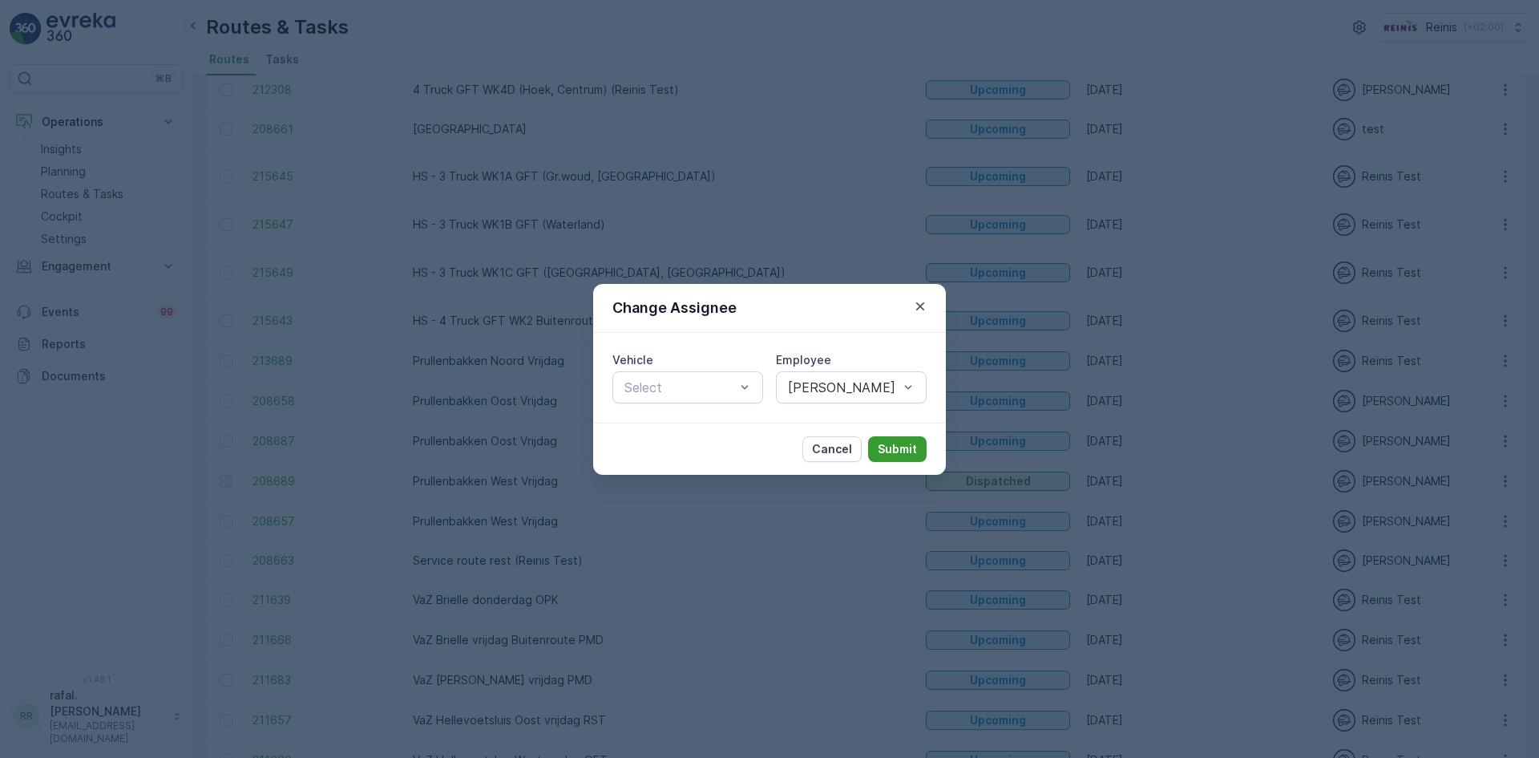
click at [888, 448] on p "Submit" at bounding box center [897, 449] width 39 height 16
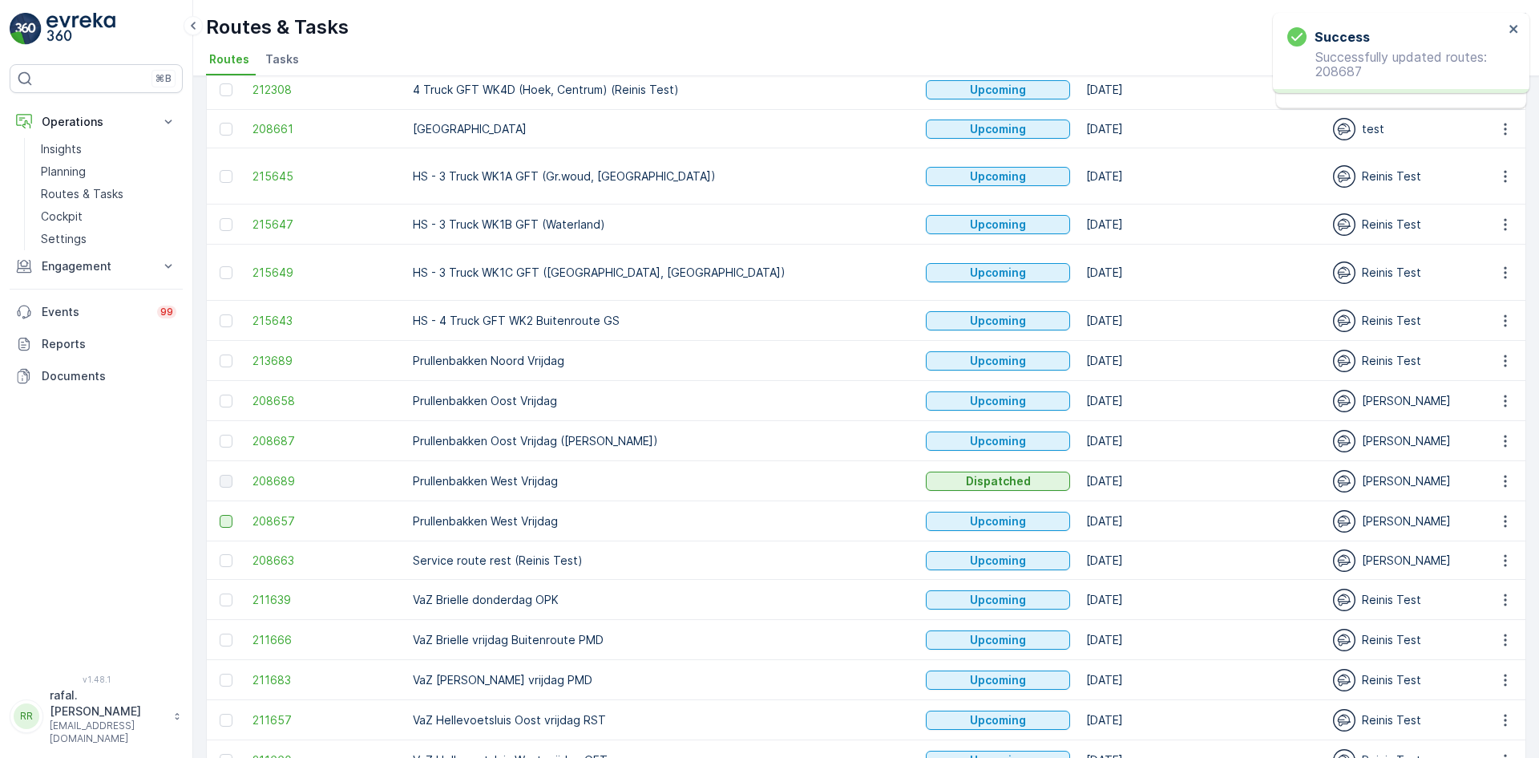
click at [226, 515] on div at bounding box center [226, 521] width 13 height 13
click at [220, 515] on input "checkbox" at bounding box center [220, 515] width 0 height 0
click at [221, 394] on div at bounding box center [226, 400] width 13 height 13
click at [220, 394] on input "checkbox" at bounding box center [220, 394] width 0 height 0
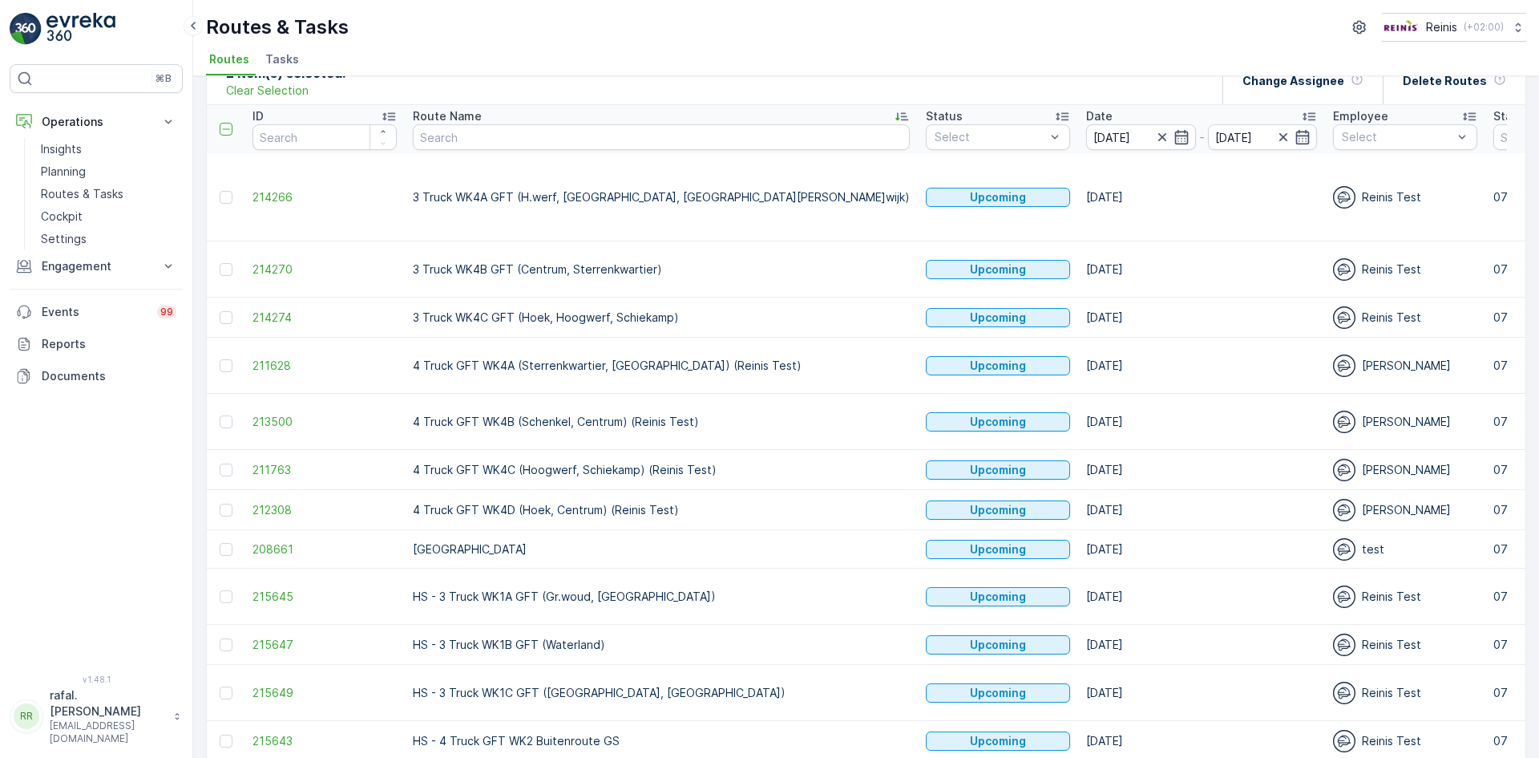
scroll to position [0, 0]
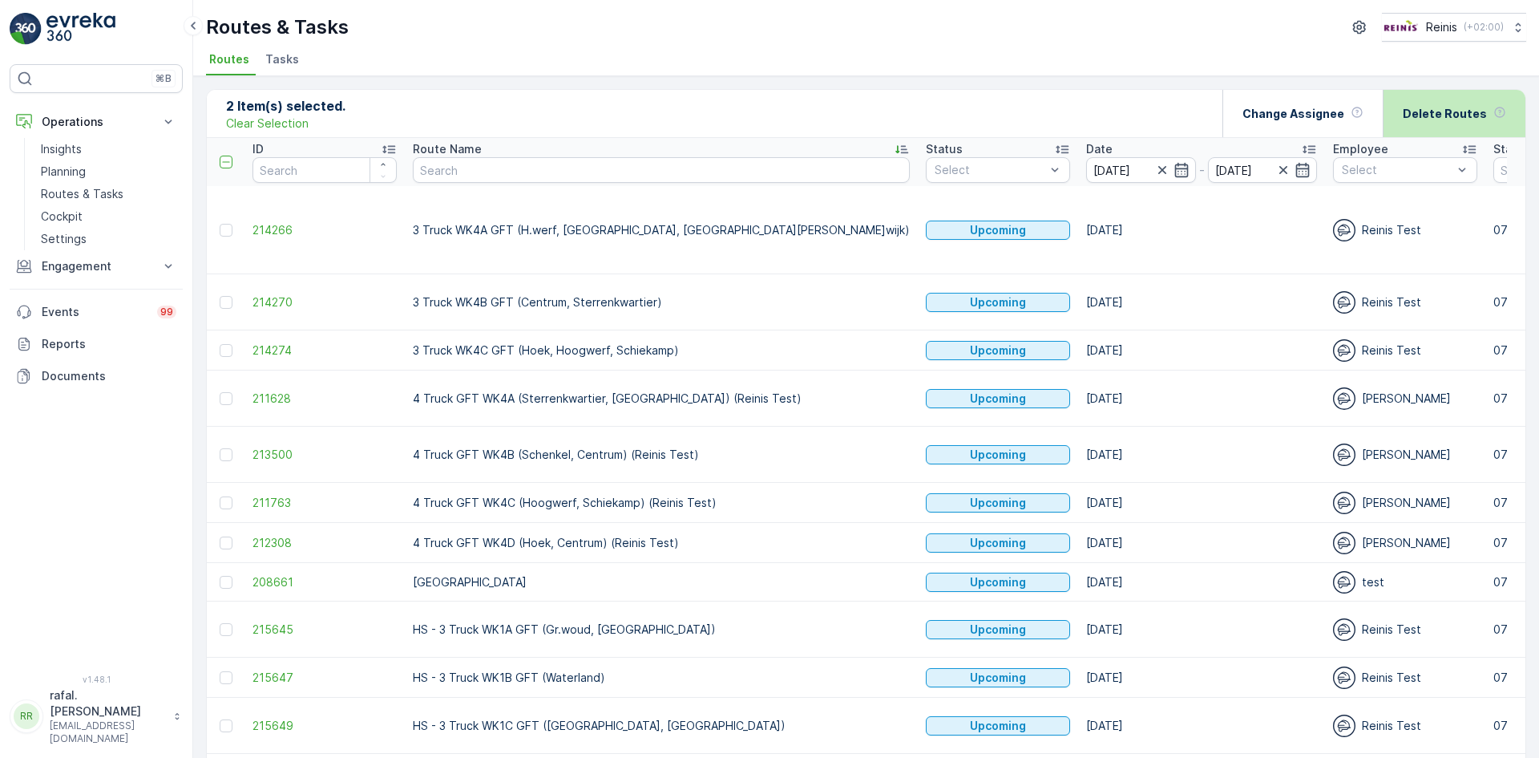
click at [1452, 115] on p "Delete Routes" at bounding box center [1445, 114] width 84 height 16
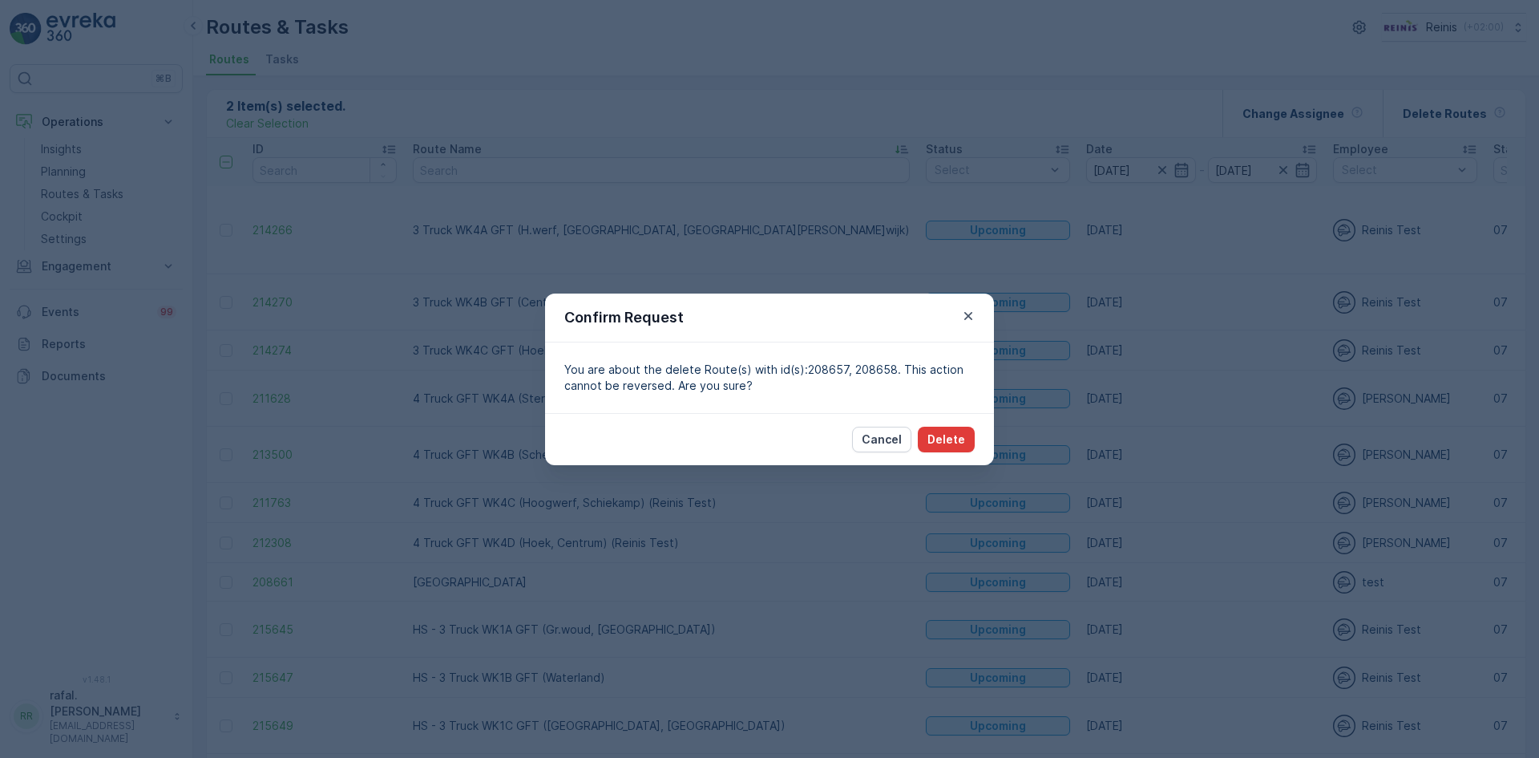
click at [923, 442] on button "Delete" at bounding box center [946, 439] width 57 height 26
